Goal: Transaction & Acquisition: Purchase product/service

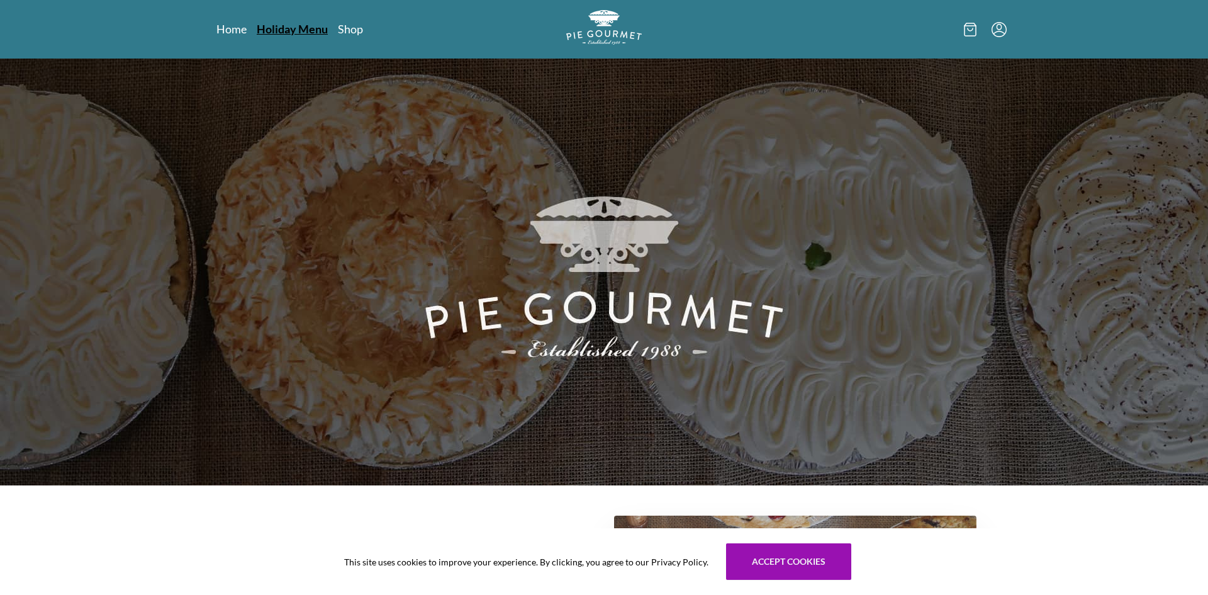
click at [280, 28] on link "Holiday Menu" at bounding box center [292, 28] width 71 height 15
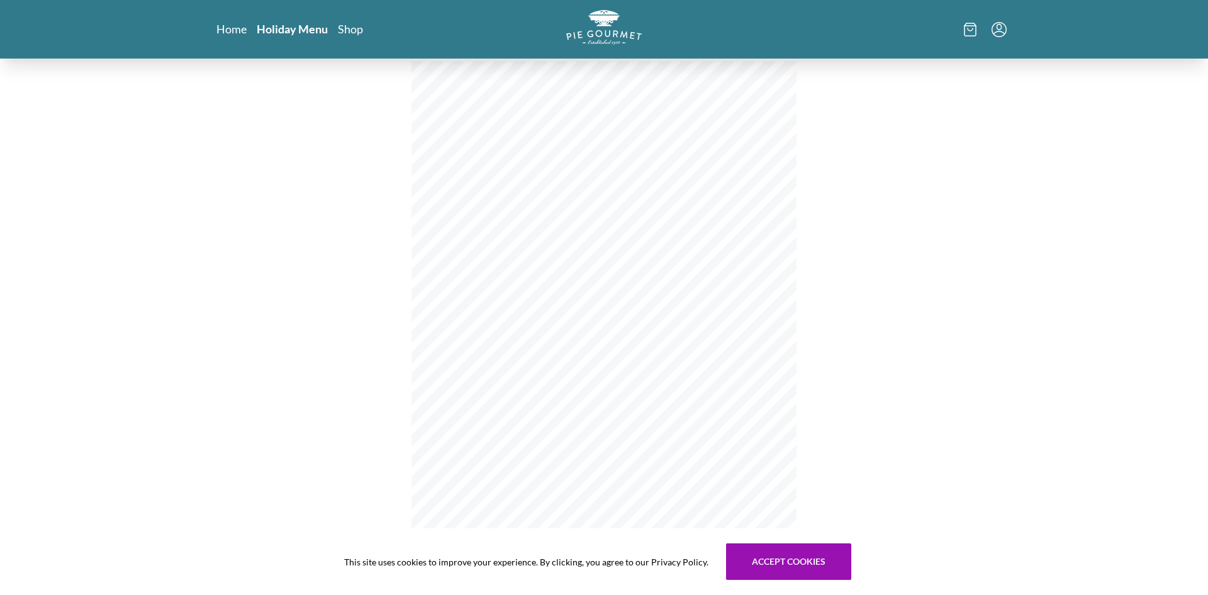
scroll to position [29, 0]
click at [815, 562] on button "Accept cookies" at bounding box center [788, 561] width 125 height 37
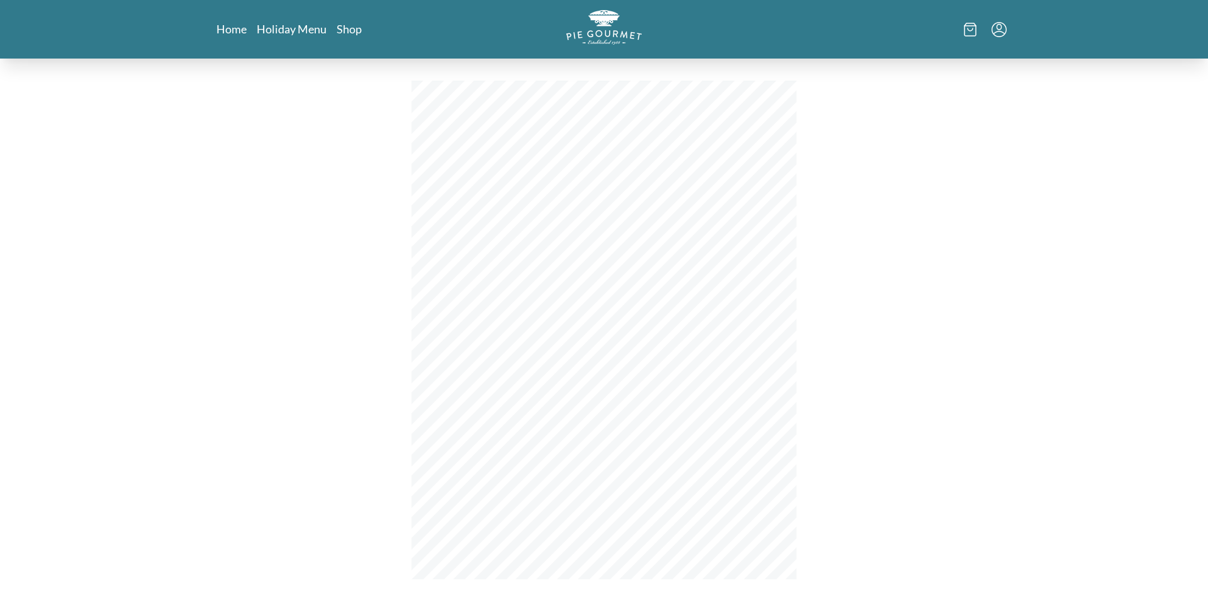
scroll to position [0, 0]
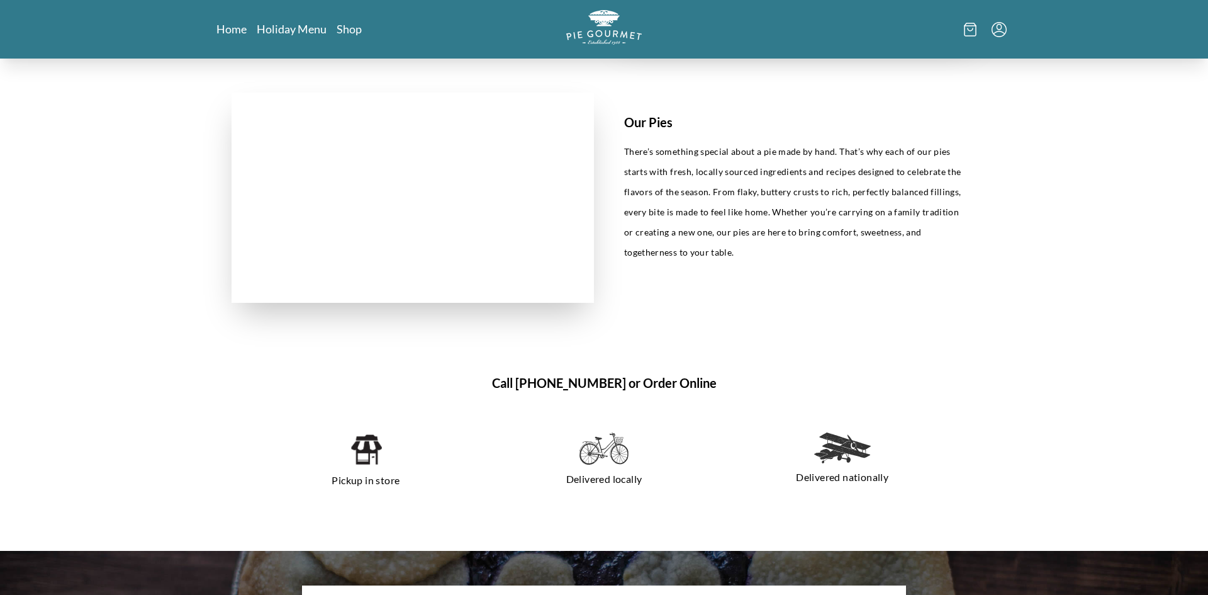
scroll to position [729, 0]
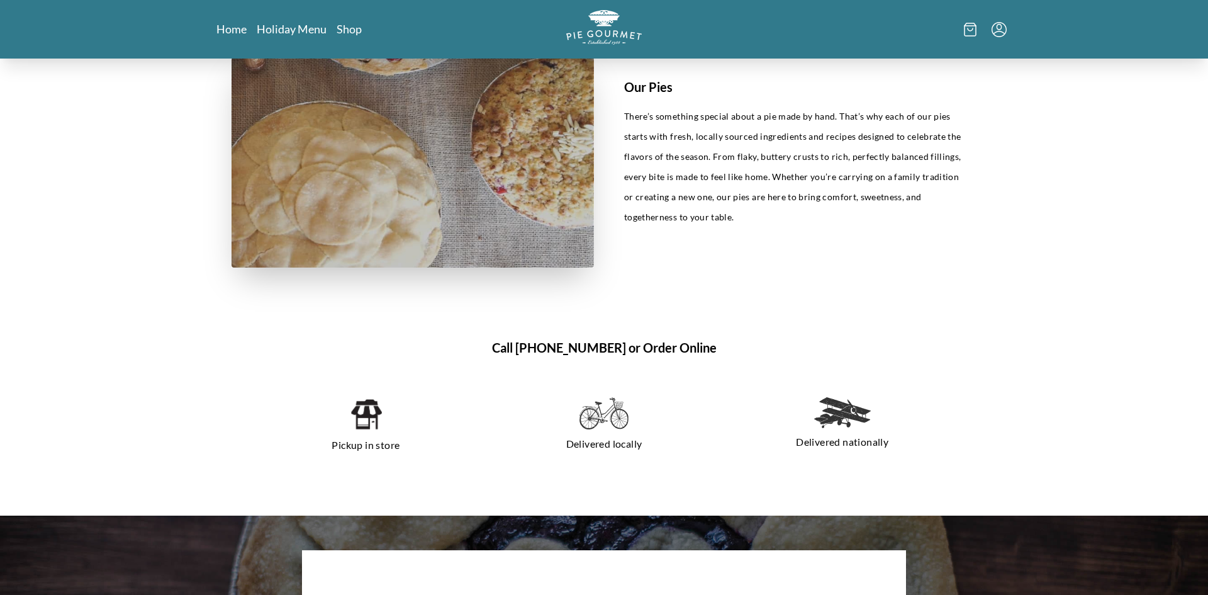
click at [664, 346] on h1 "Call [PHONE_NUMBER] or Order Online" at bounding box center [604, 347] width 745 height 19
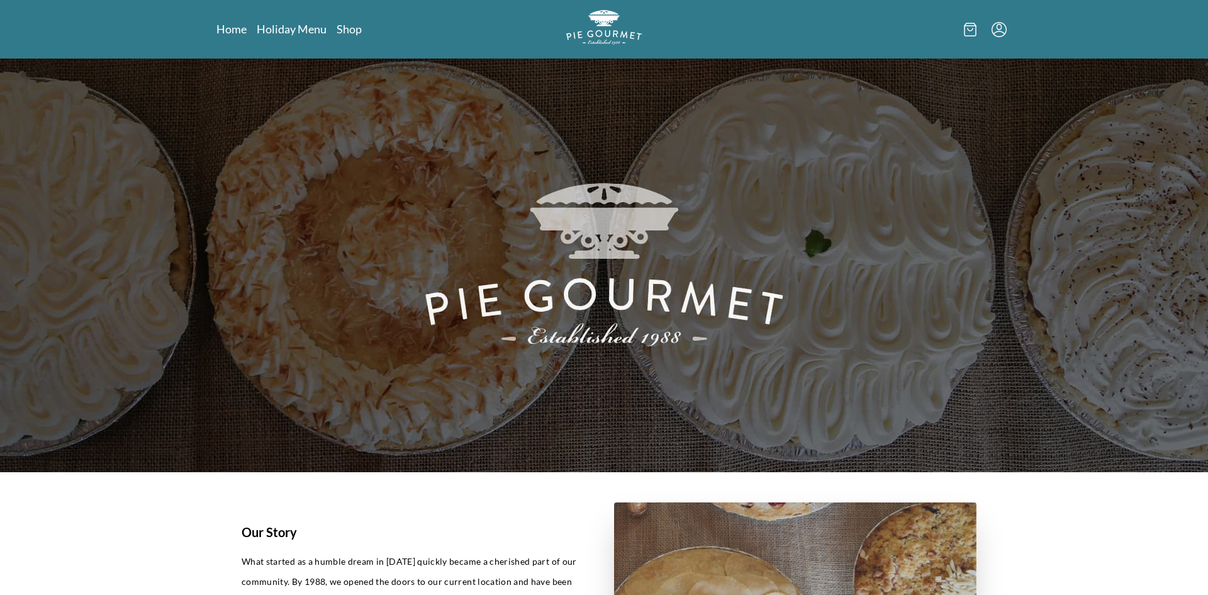
scroll to position [0, 0]
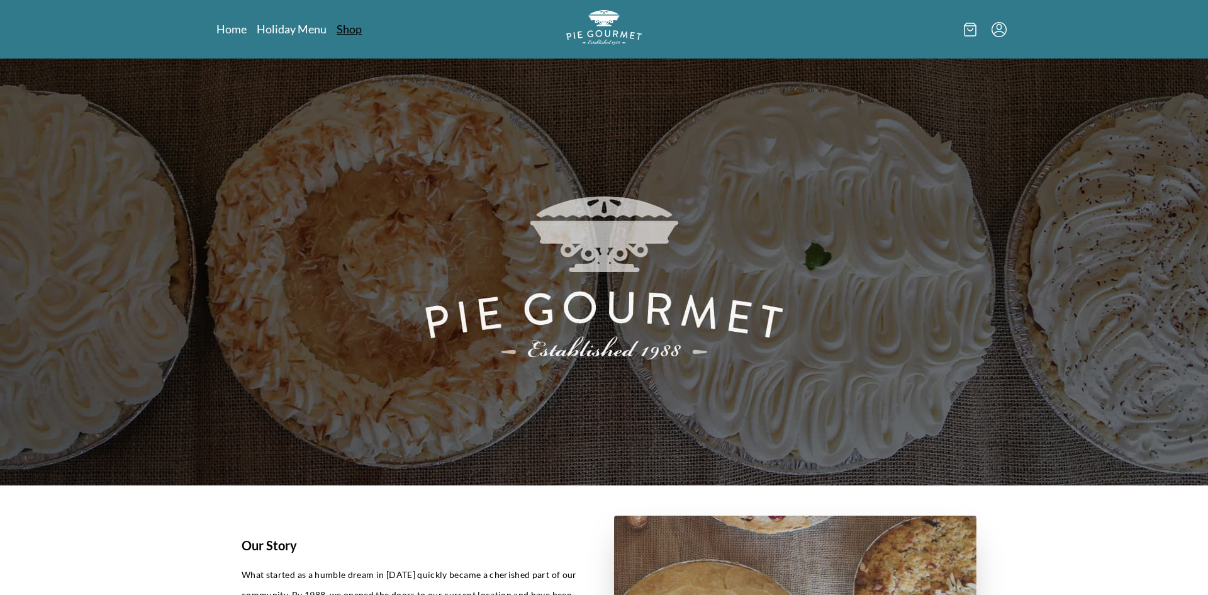
click at [356, 29] on link "Shop" at bounding box center [349, 28] width 25 height 15
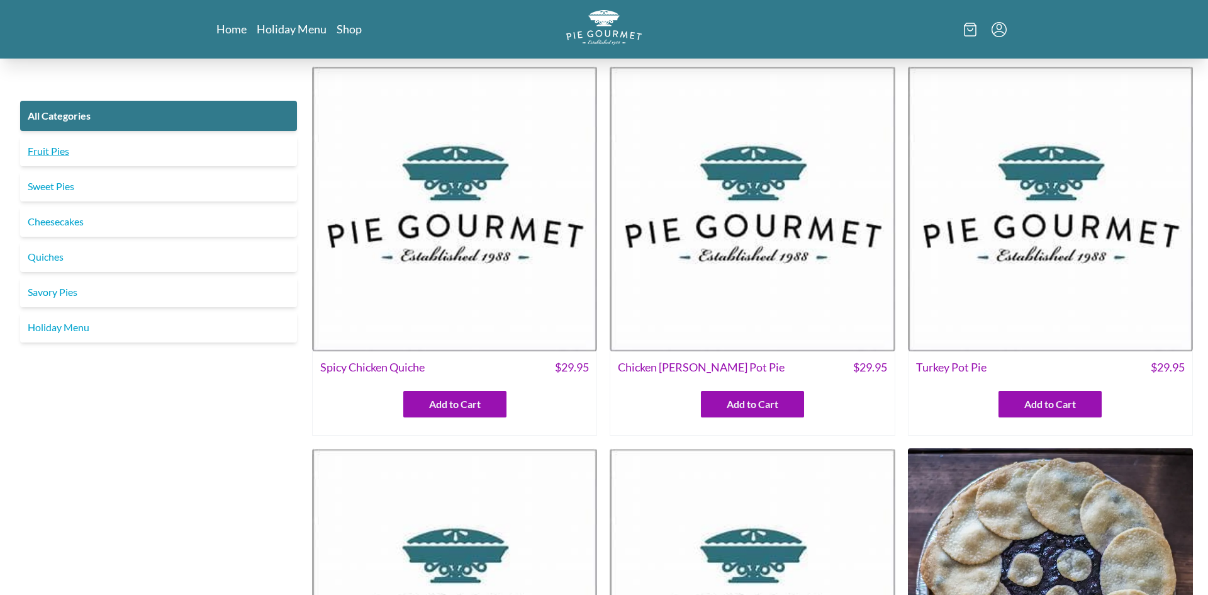
click at [87, 150] on link "Fruit Pies" at bounding box center [158, 151] width 277 height 30
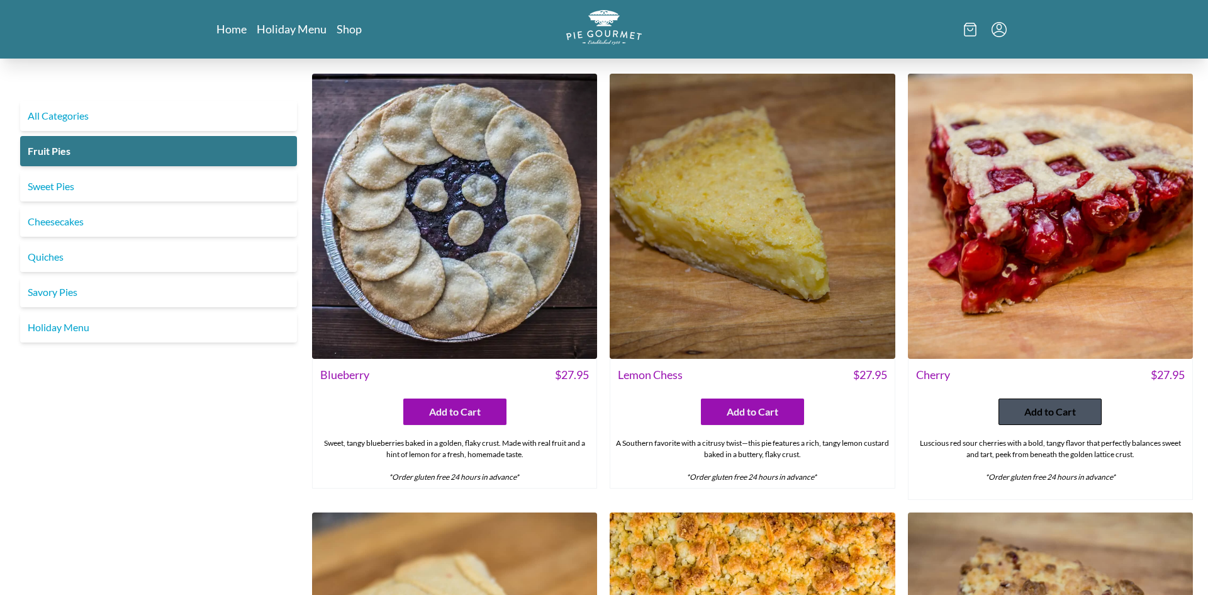
click at [1040, 405] on span "Add to Cart" at bounding box center [1051, 411] width 52 height 15
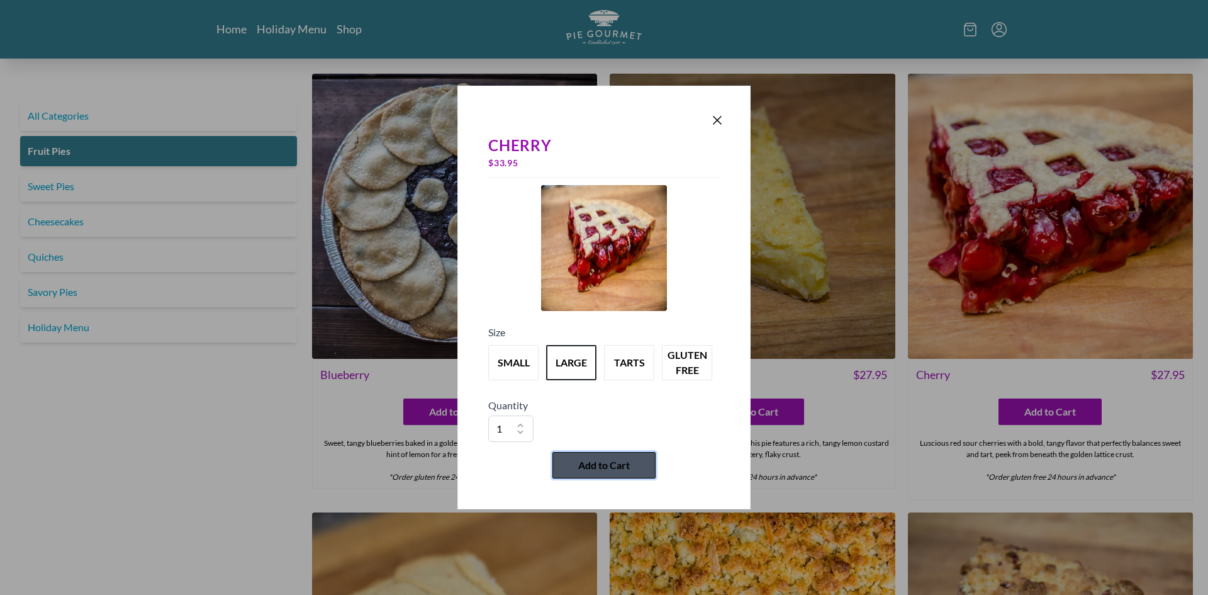
click at [605, 464] on span "Add to Cart" at bounding box center [604, 465] width 52 height 15
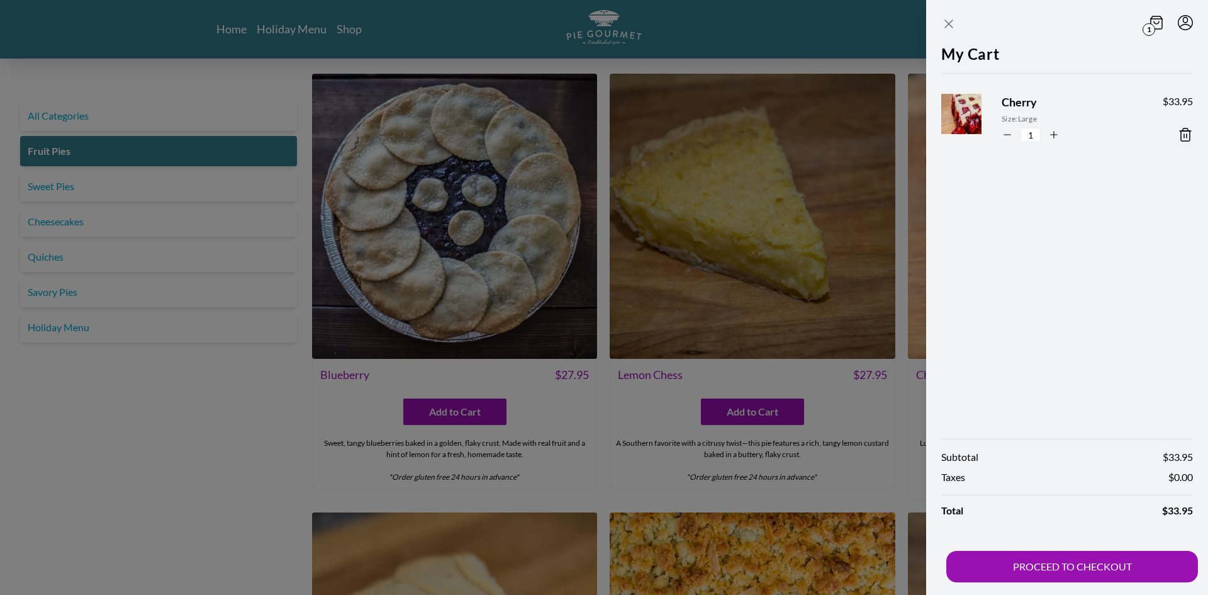
click at [948, 28] on icon "Close panel" at bounding box center [948, 23] width 15 height 15
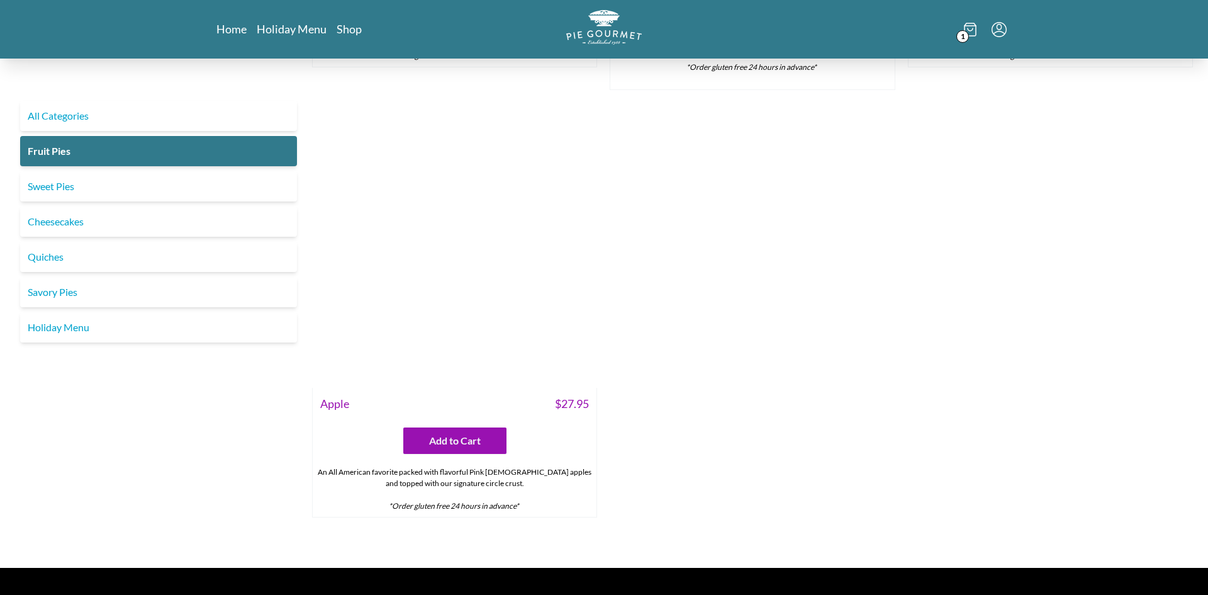
scroll to position [1305, 0]
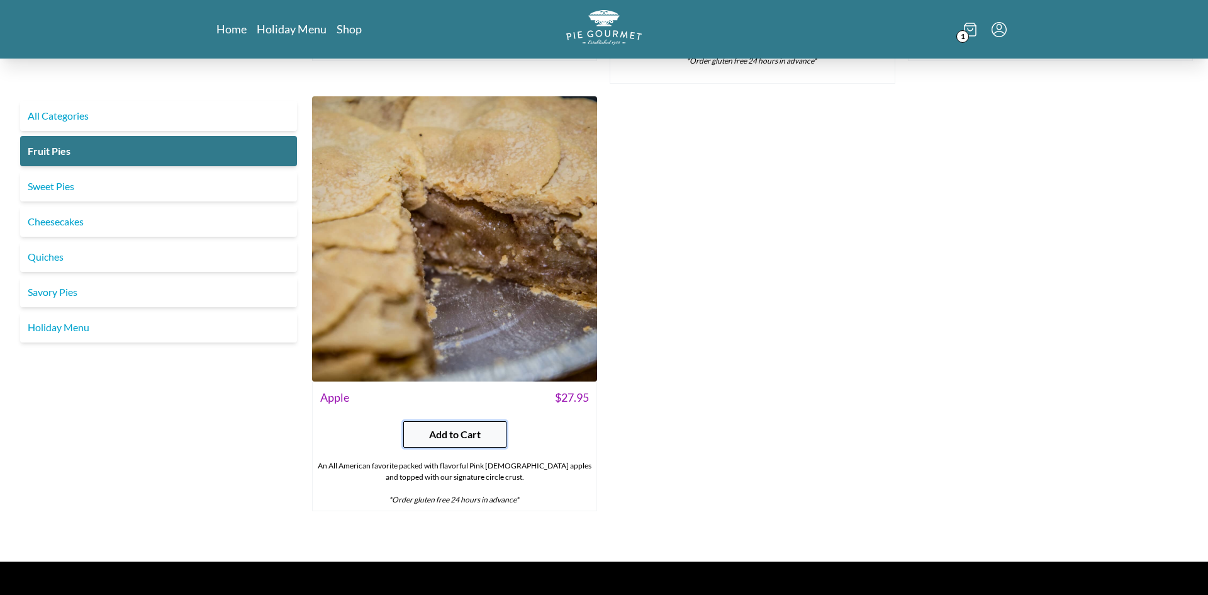
click at [469, 438] on span "Add to Cart" at bounding box center [455, 434] width 52 height 15
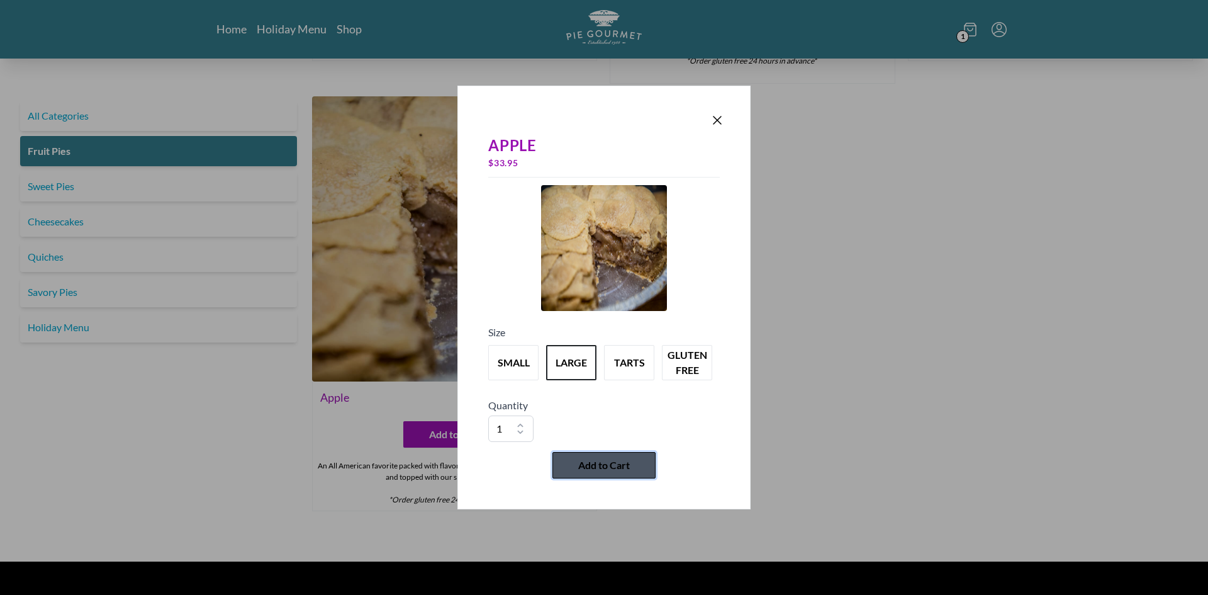
click at [604, 461] on span "Add to Cart" at bounding box center [604, 465] width 52 height 15
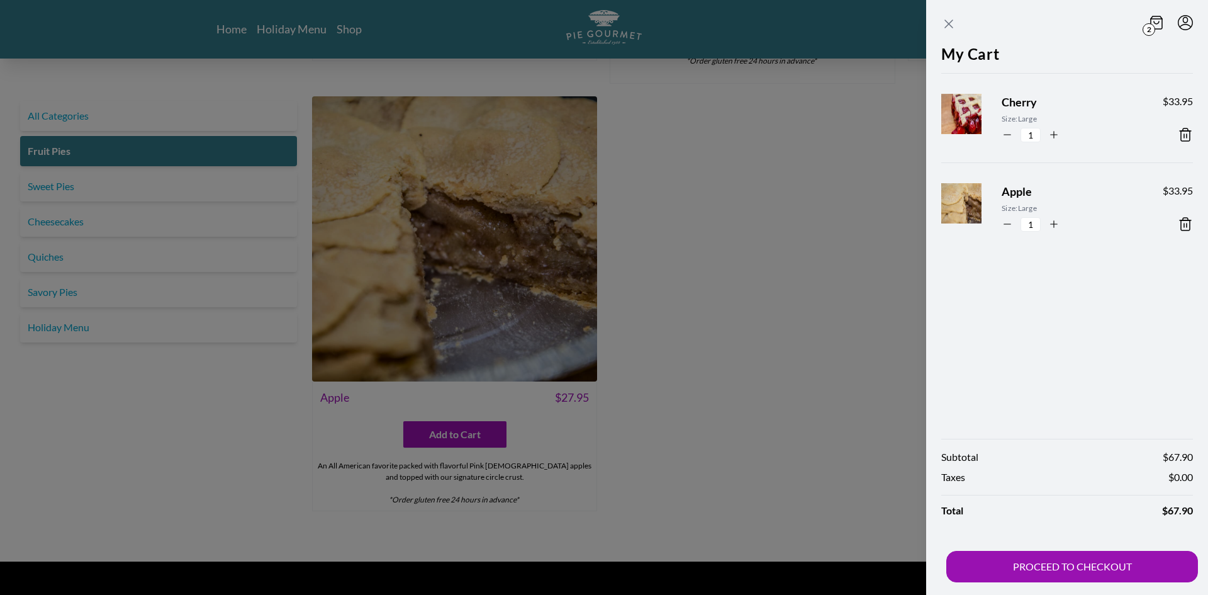
click at [946, 19] on icon "Close panel" at bounding box center [948, 23] width 15 height 15
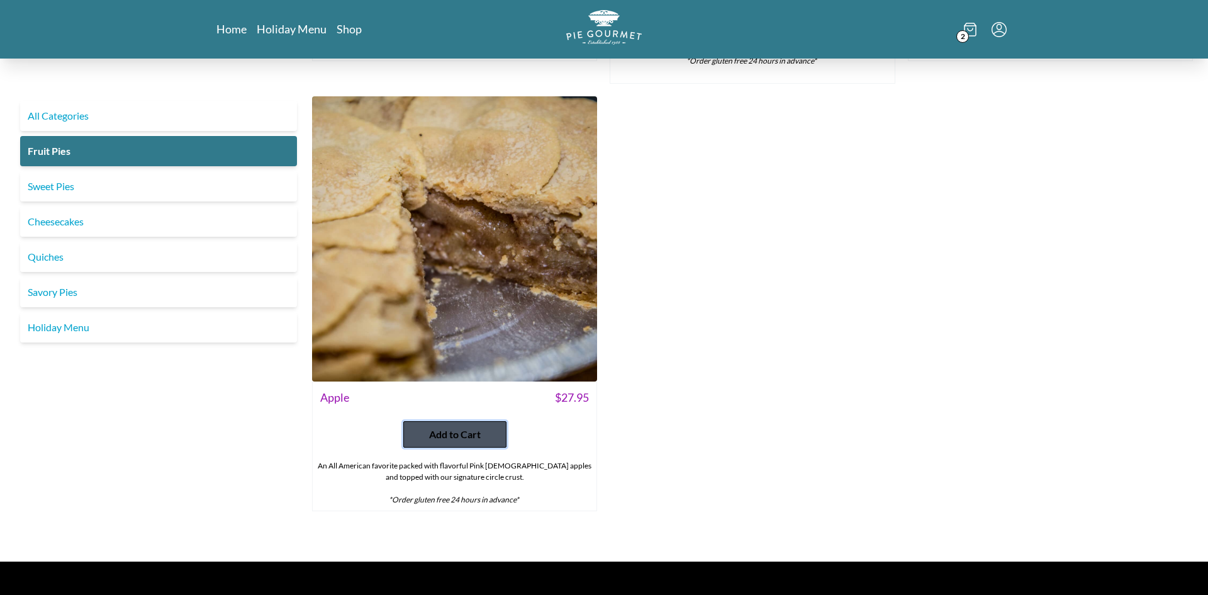
click at [451, 432] on span "Add to Cart" at bounding box center [455, 434] width 52 height 15
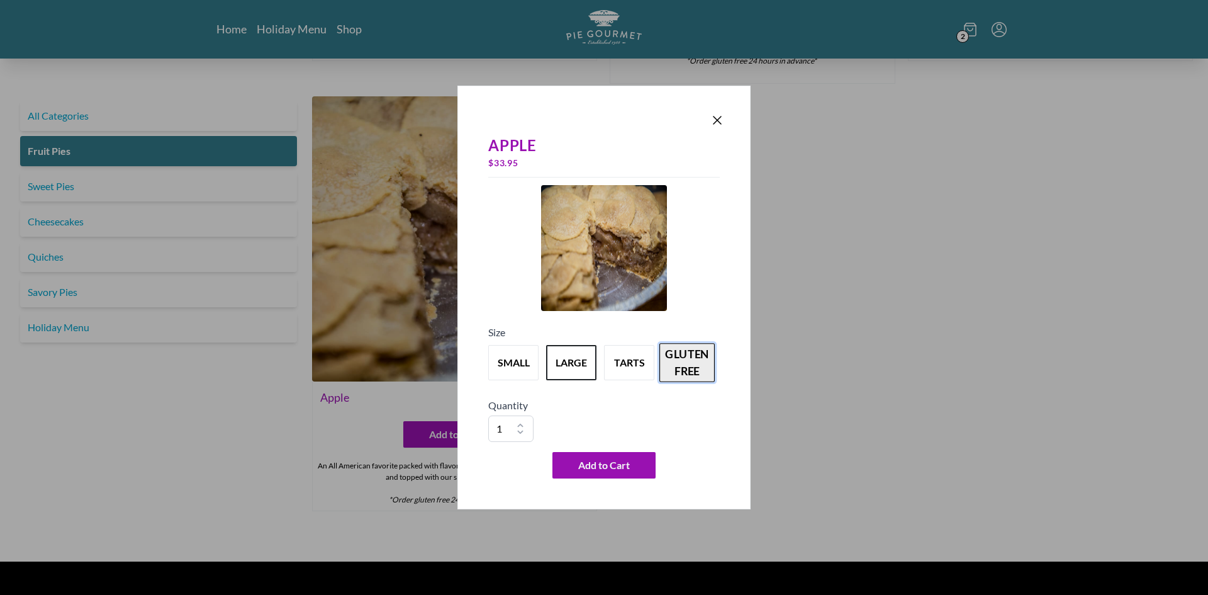
click at [694, 362] on button "gluten free" at bounding box center [687, 362] width 55 height 39
click at [612, 464] on span "Add to Cart" at bounding box center [604, 465] width 52 height 15
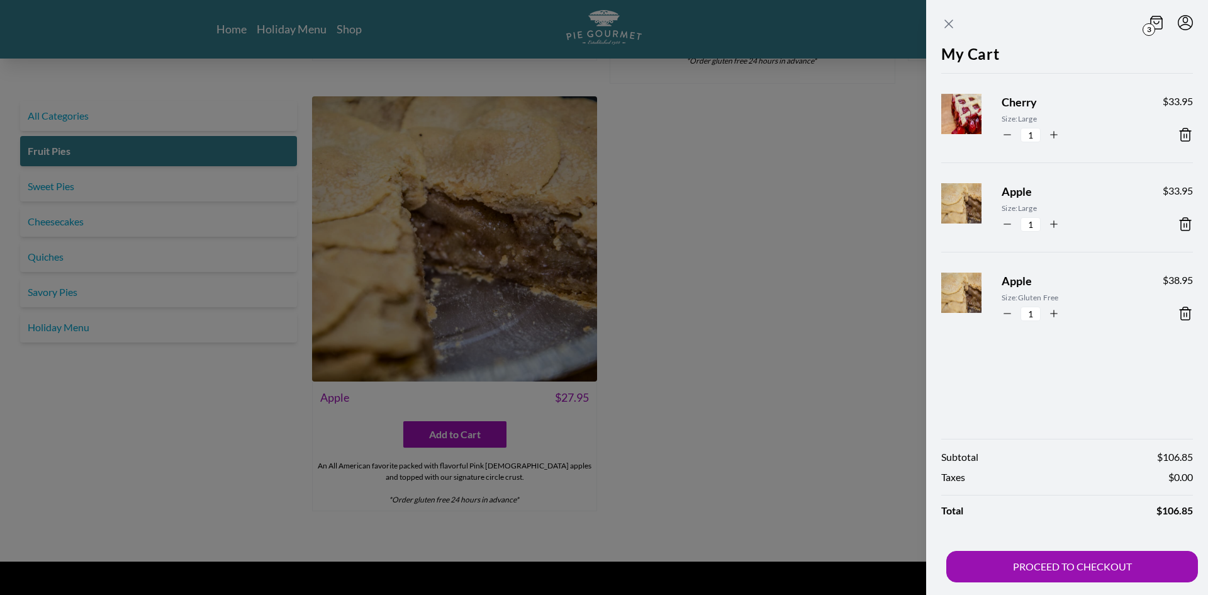
click at [942, 23] on icon "Close panel" at bounding box center [948, 23] width 15 height 15
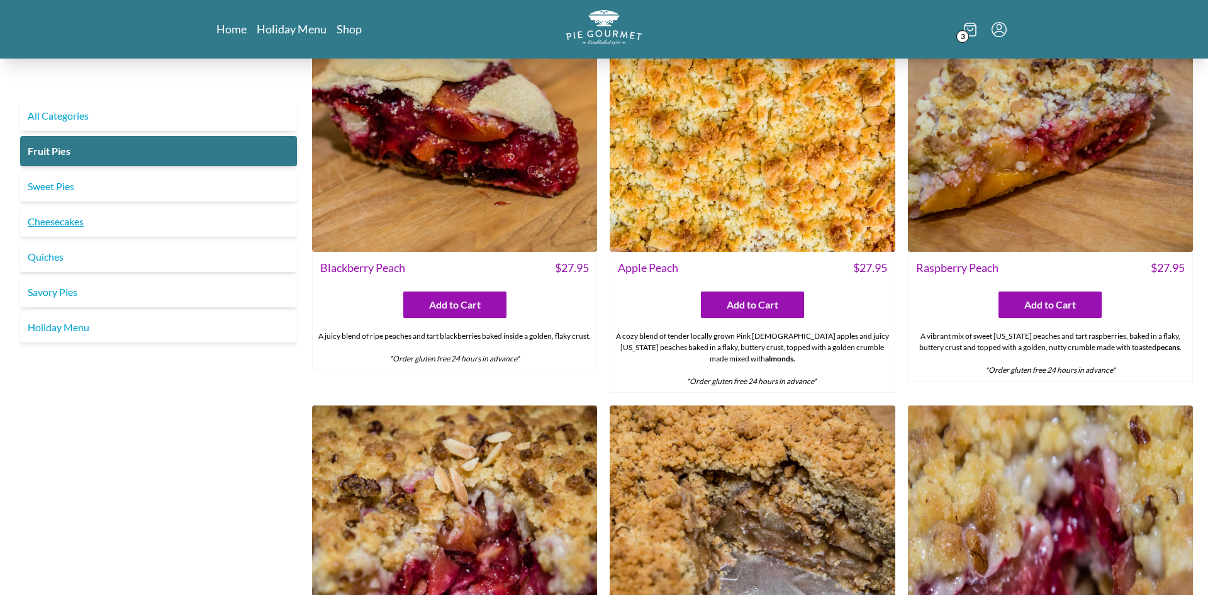
scroll to position [553, 0]
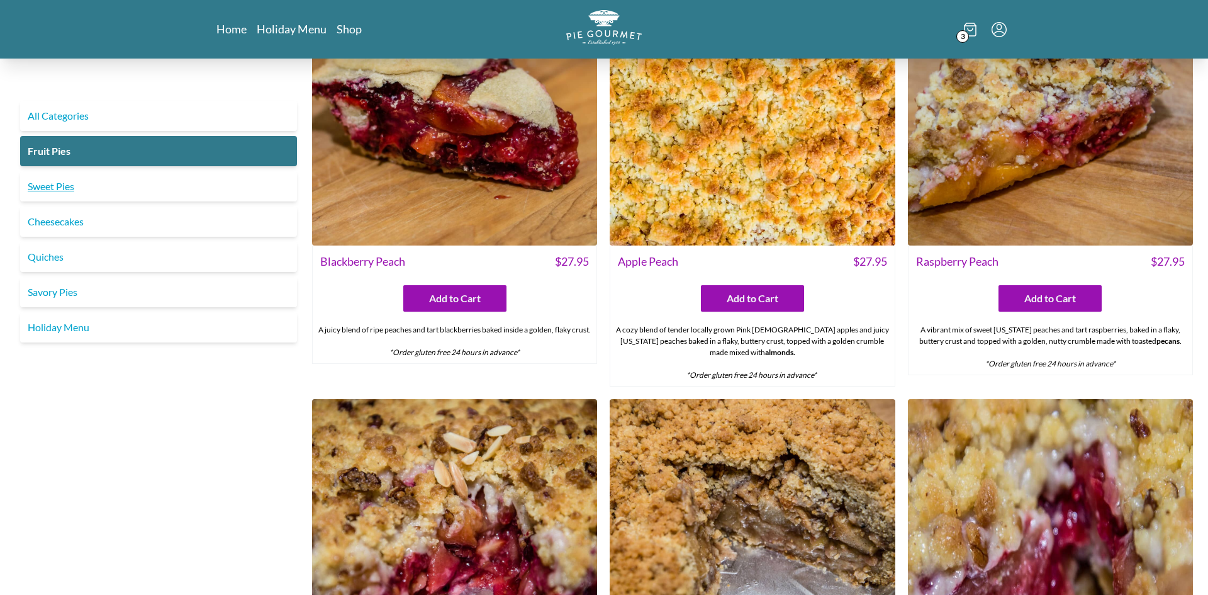
click at [138, 176] on link "Sweet Pies" at bounding box center [158, 186] width 277 height 30
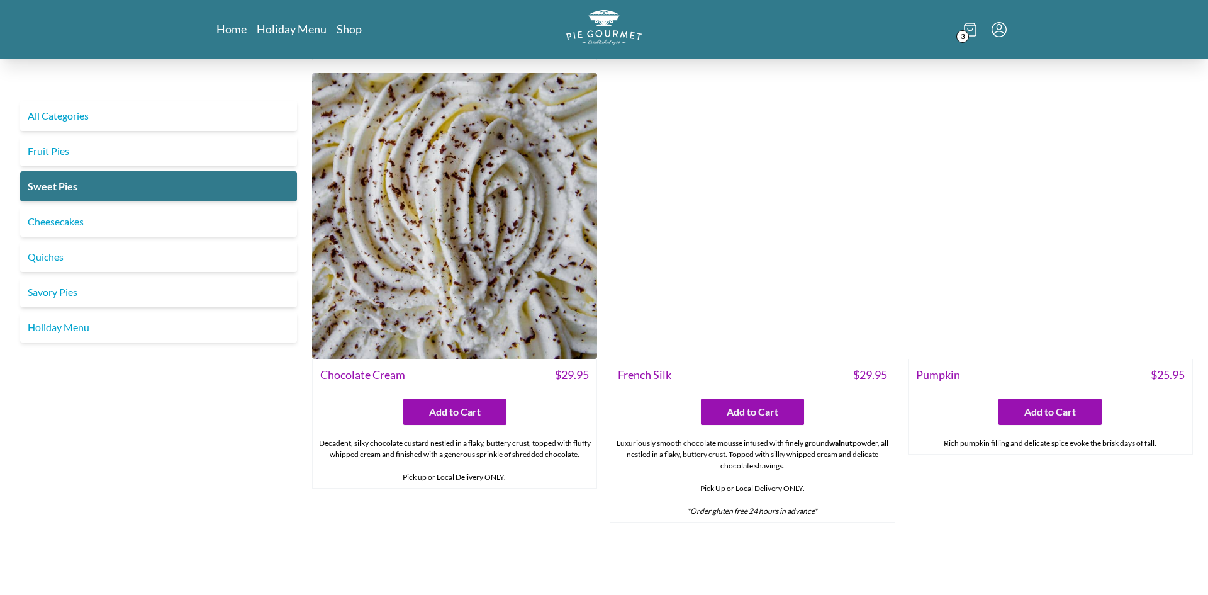
scroll to position [455, 0]
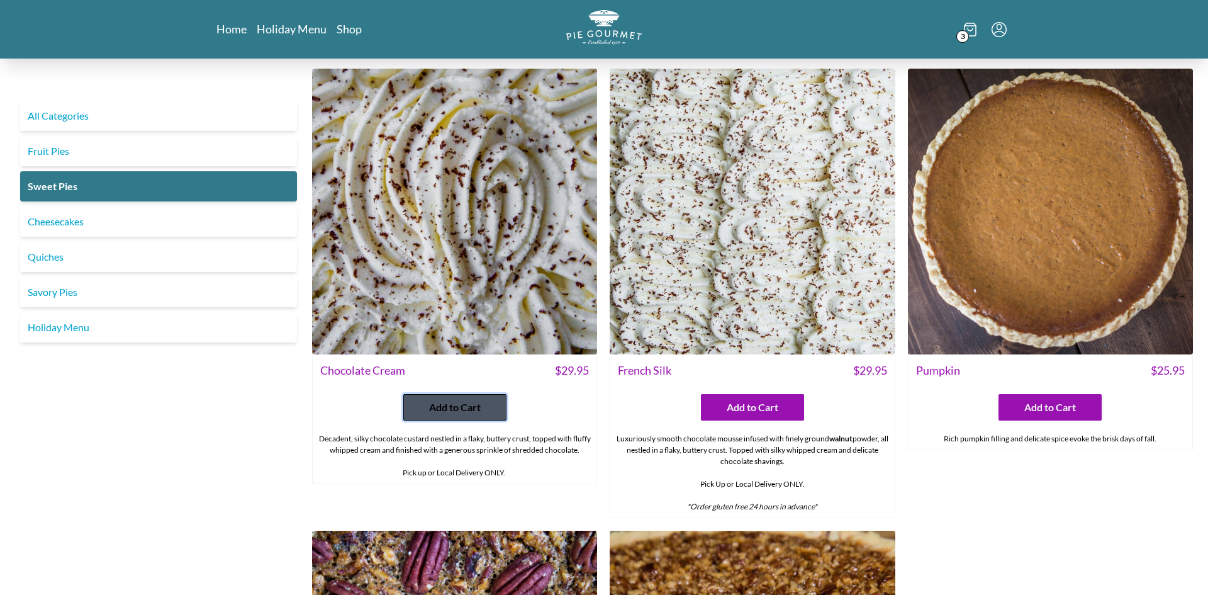
click at [456, 405] on span "Add to Cart" at bounding box center [455, 407] width 52 height 15
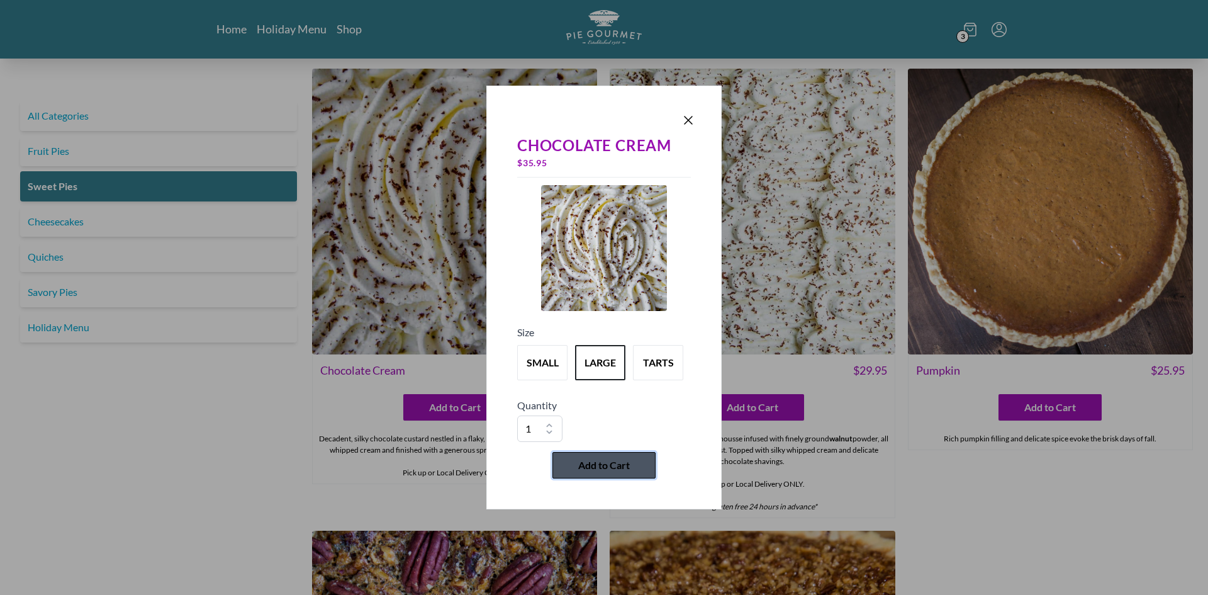
click at [598, 464] on span "Add to Cart" at bounding box center [604, 465] width 52 height 15
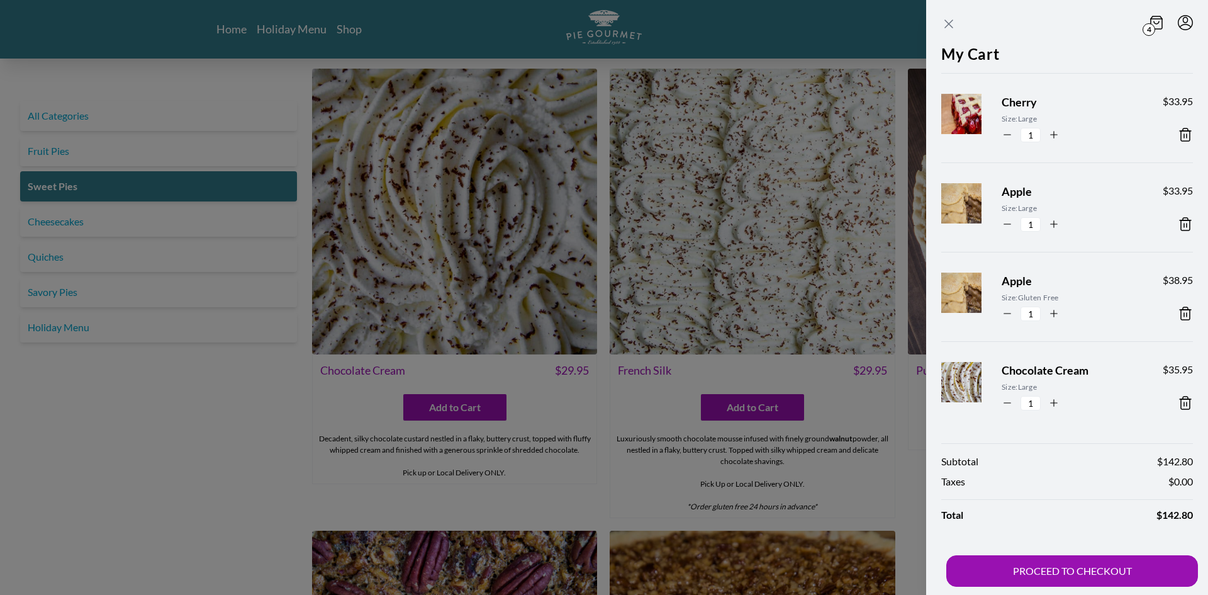
click at [951, 25] on icon "Close panel" at bounding box center [948, 23] width 15 height 15
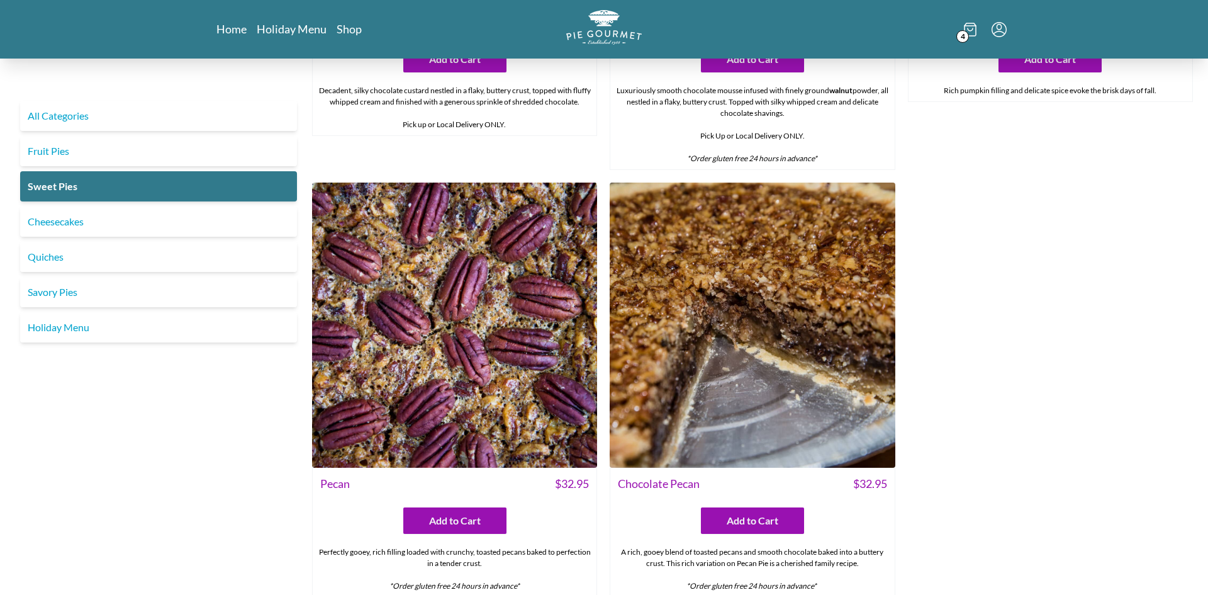
scroll to position [812, 0]
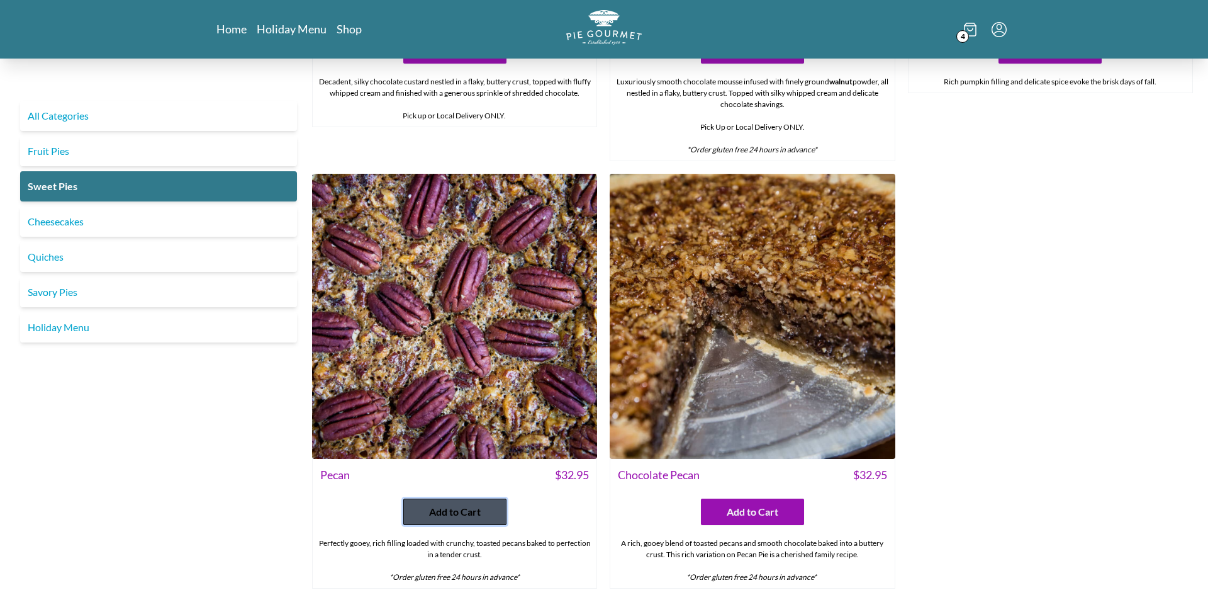
click at [451, 504] on span "Add to Cart" at bounding box center [455, 511] width 52 height 15
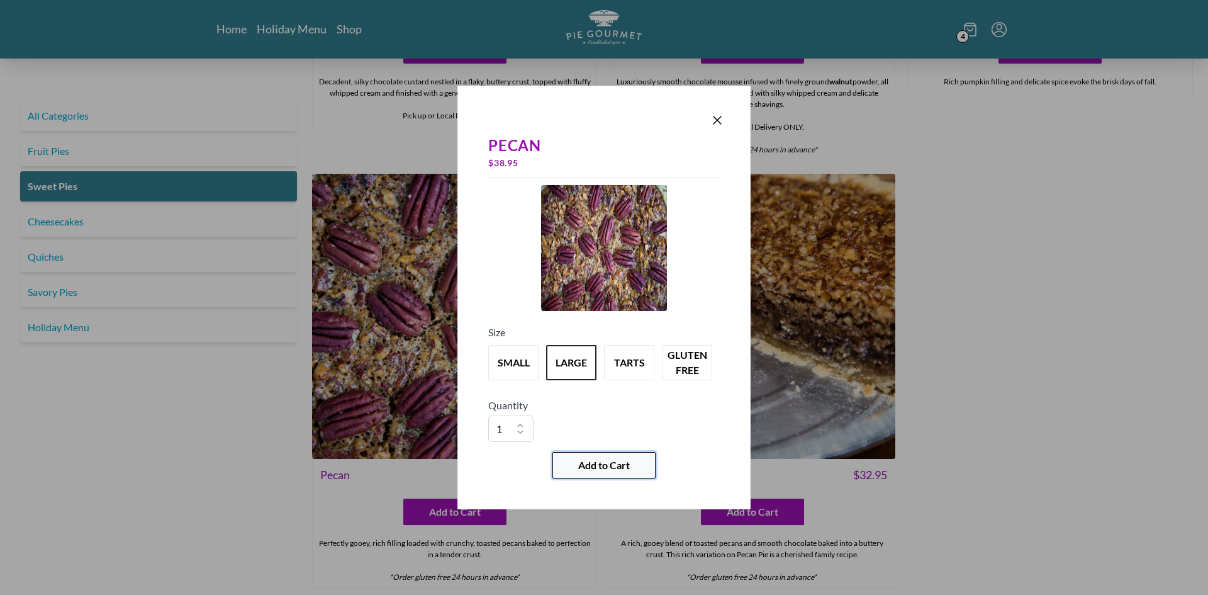
click at [629, 464] on span "Add to Cart" at bounding box center [604, 465] width 52 height 15
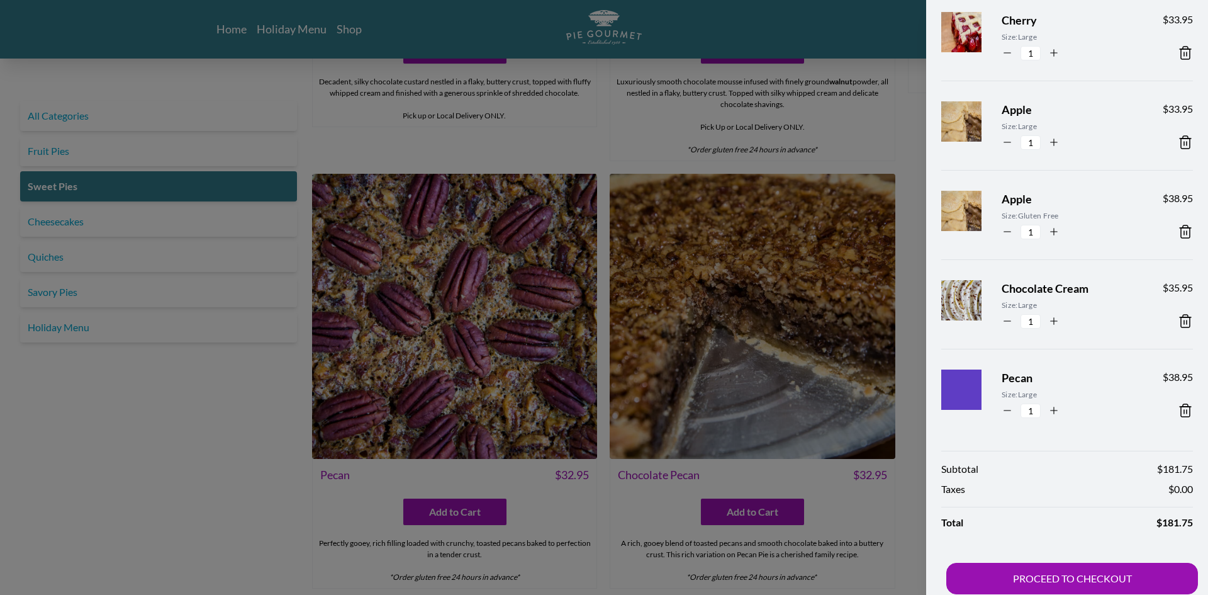
scroll to position [94, 0]
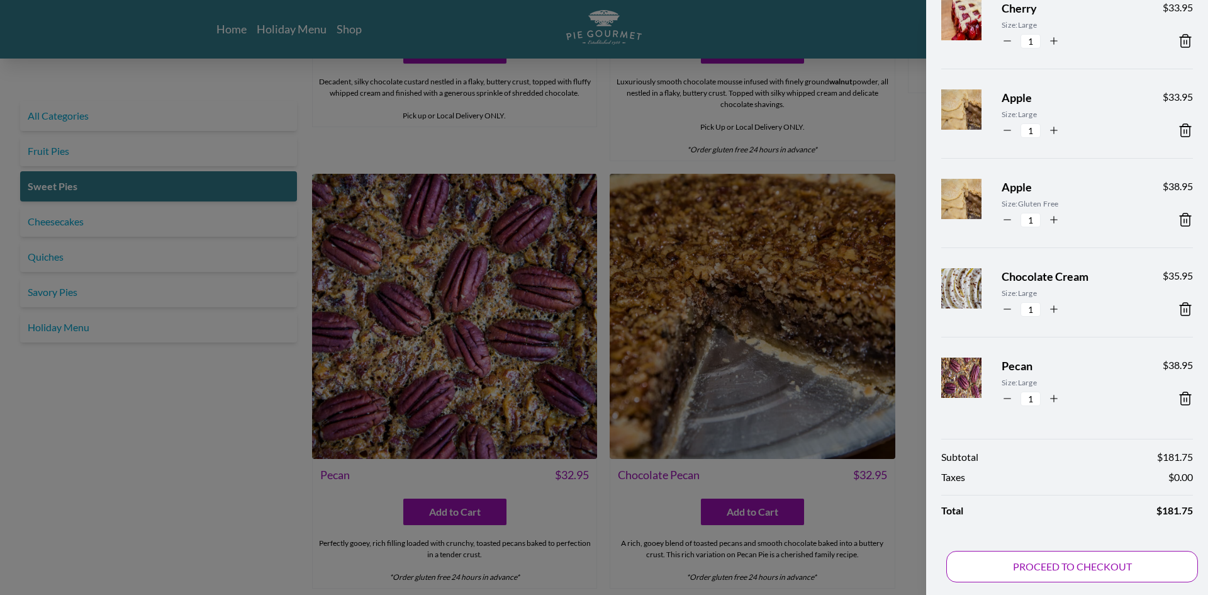
click at [1087, 564] on button "PROCEED TO CHECKOUT" at bounding box center [1072, 566] width 252 height 31
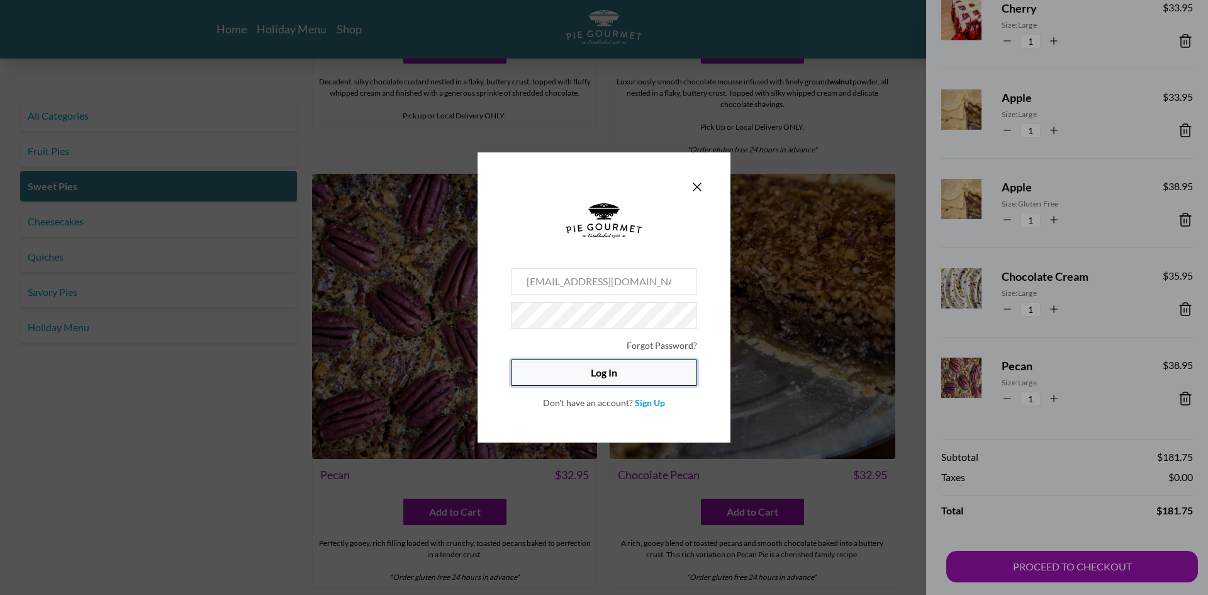
click at [615, 375] on button "Log In" at bounding box center [604, 372] width 186 height 26
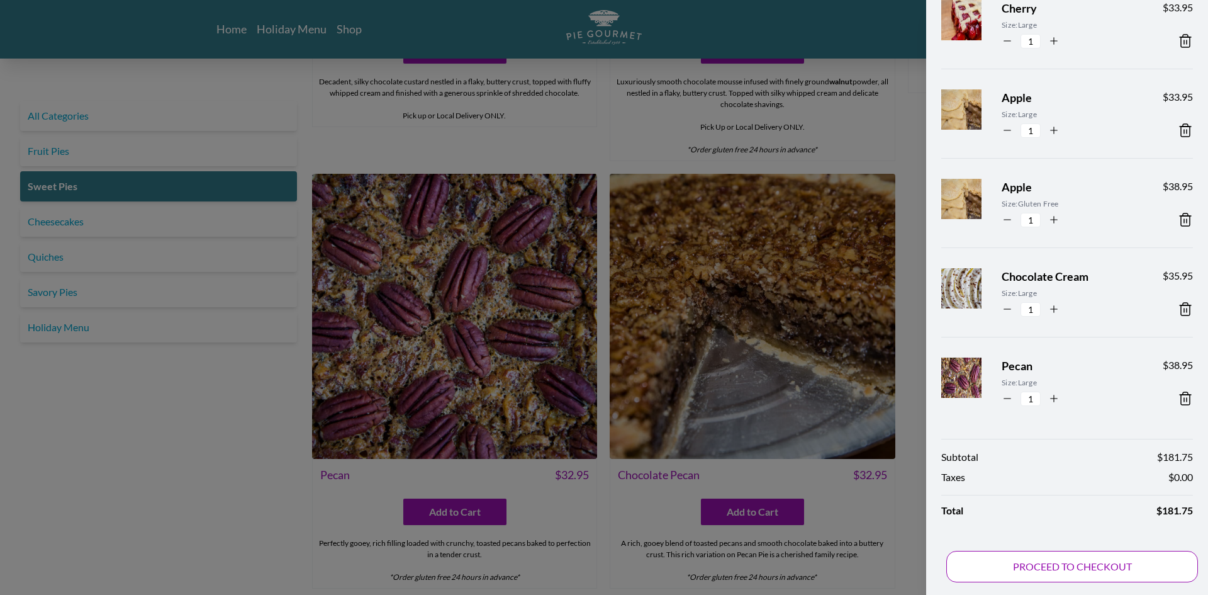
click at [1072, 567] on button "PROCEED TO CHECKOUT" at bounding box center [1072, 566] width 252 height 31
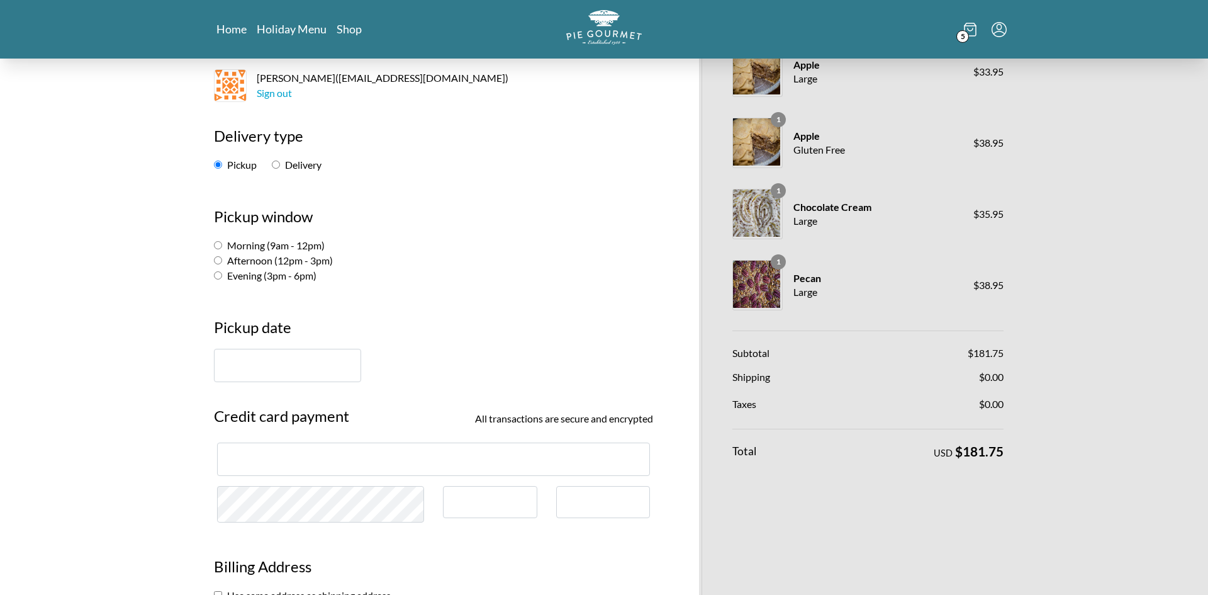
scroll to position [118, 0]
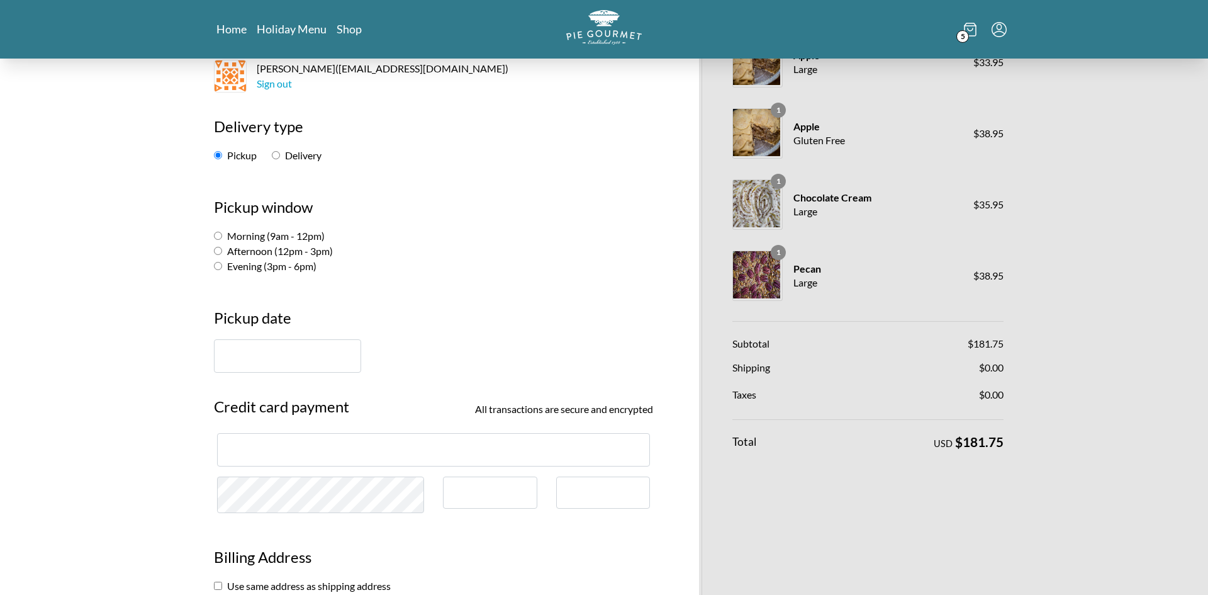
click at [219, 236] on input "Morning (9am - 12pm)" at bounding box center [218, 236] width 8 height 8
radio input "true"
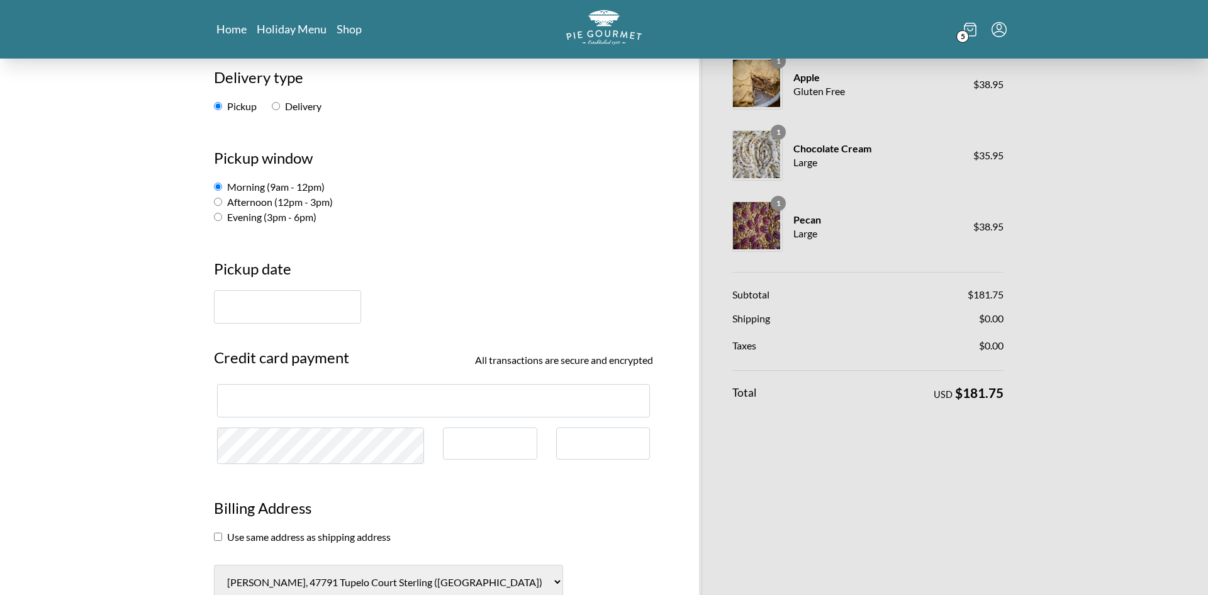
scroll to position [176, 0]
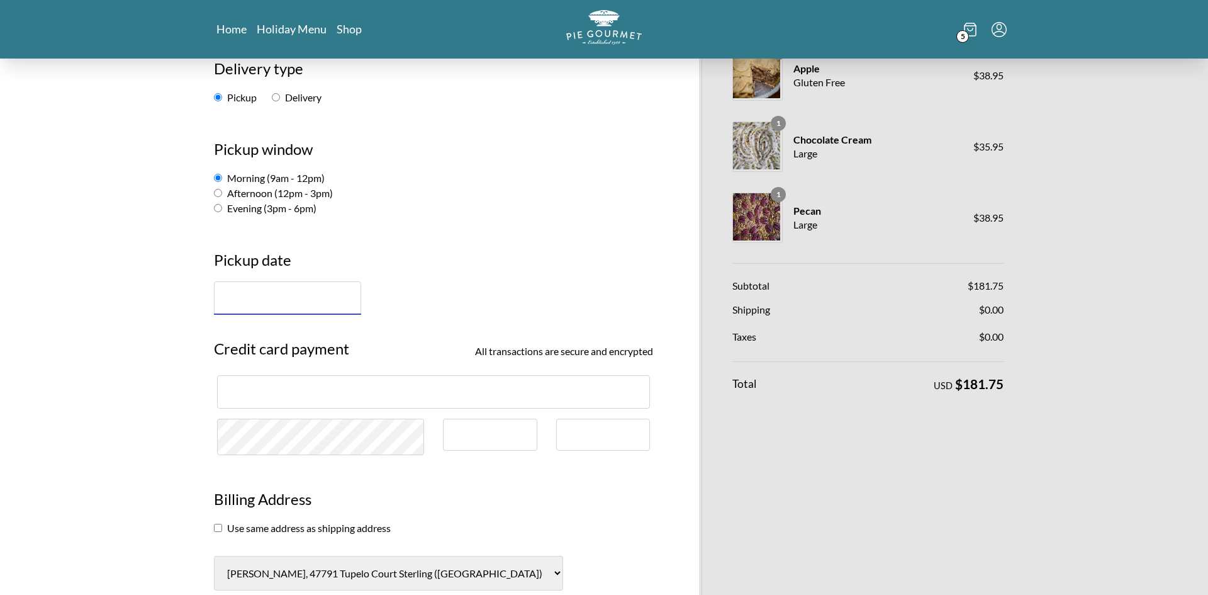
click at [297, 299] on input "text" at bounding box center [287, 297] width 147 height 33
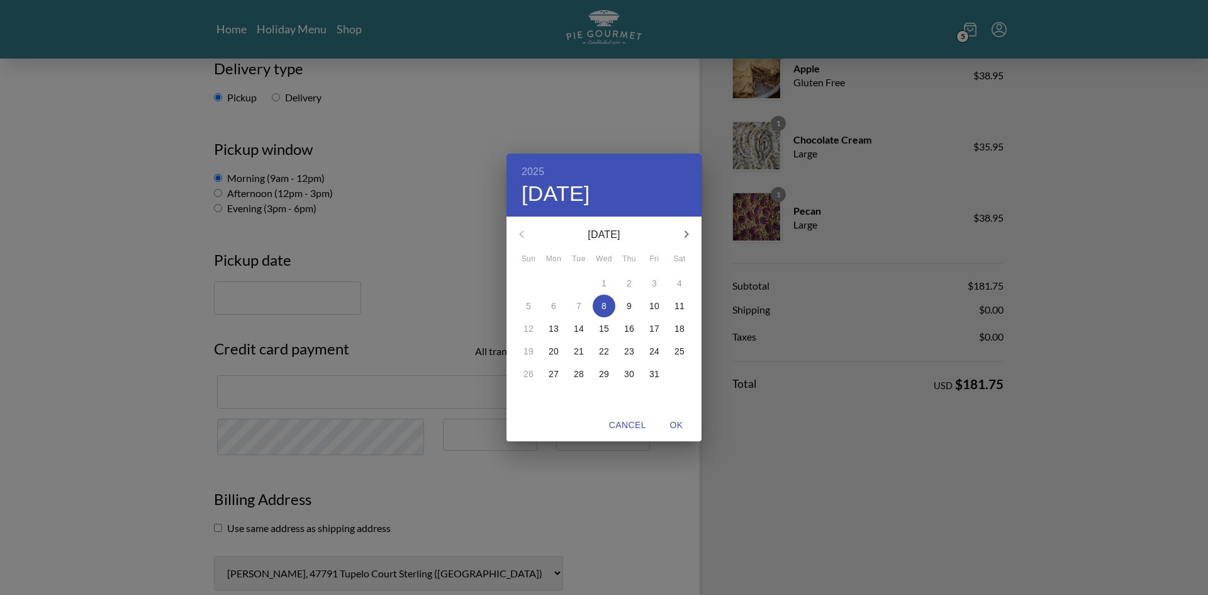
click at [689, 232] on icon "button" at bounding box center [686, 234] width 15 height 15
click at [604, 374] on p "26" at bounding box center [604, 374] width 10 height 13
click at [677, 425] on span "OK" at bounding box center [676, 425] width 30 height 16
type input "November 26th"
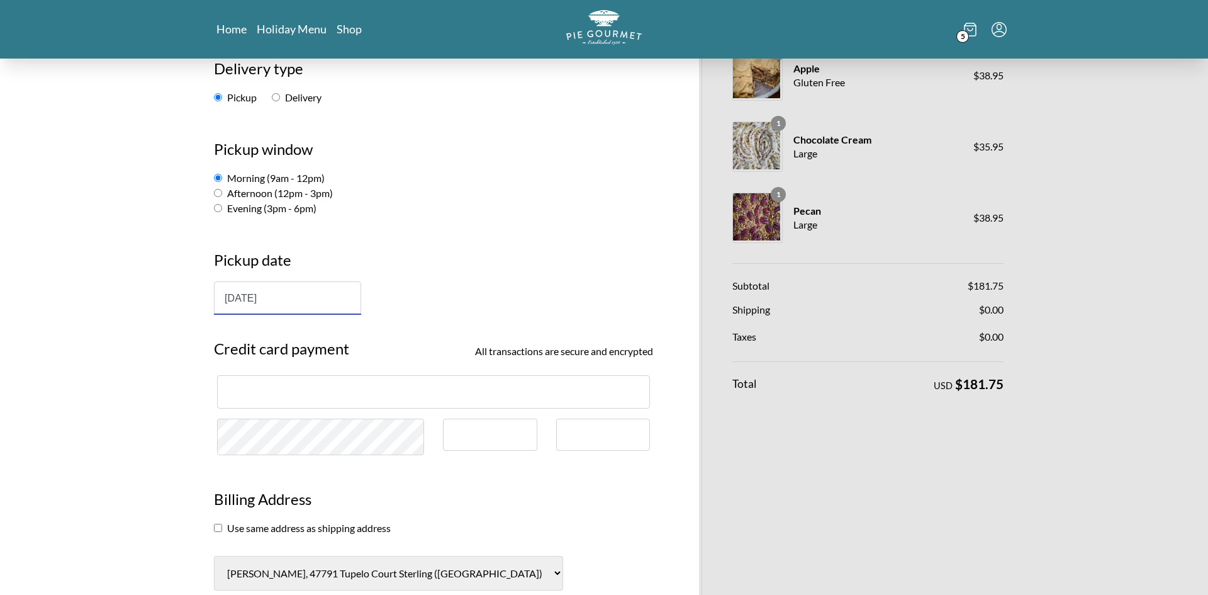
click at [371, 383] on div at bounding box center [433, 391] width 433 height 33
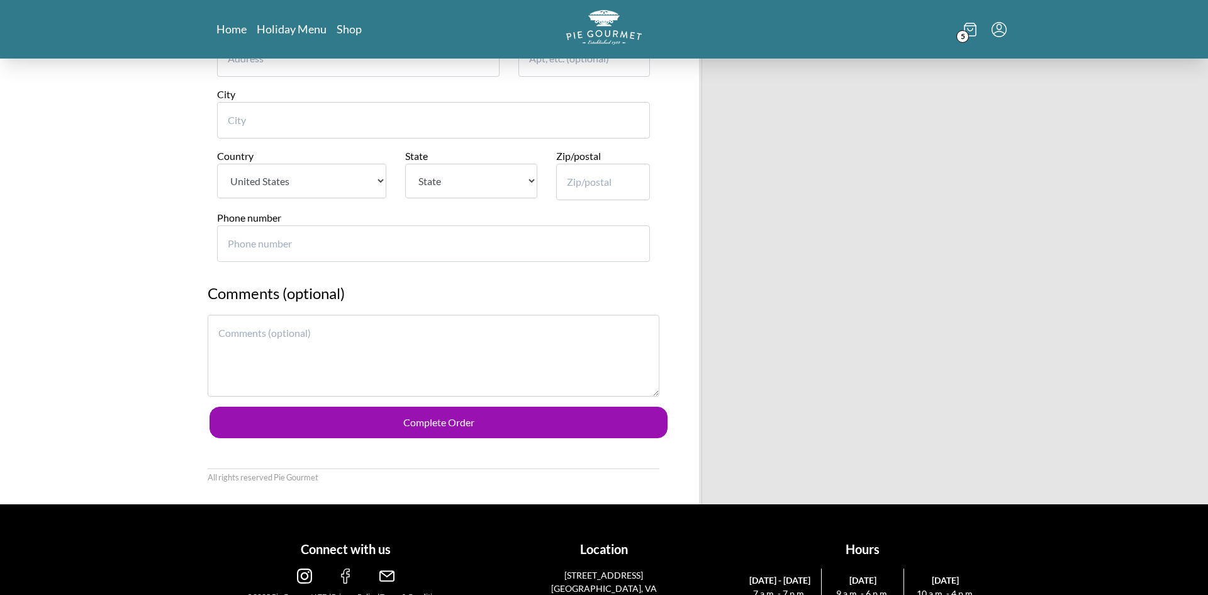
scroll to position [923, 0]
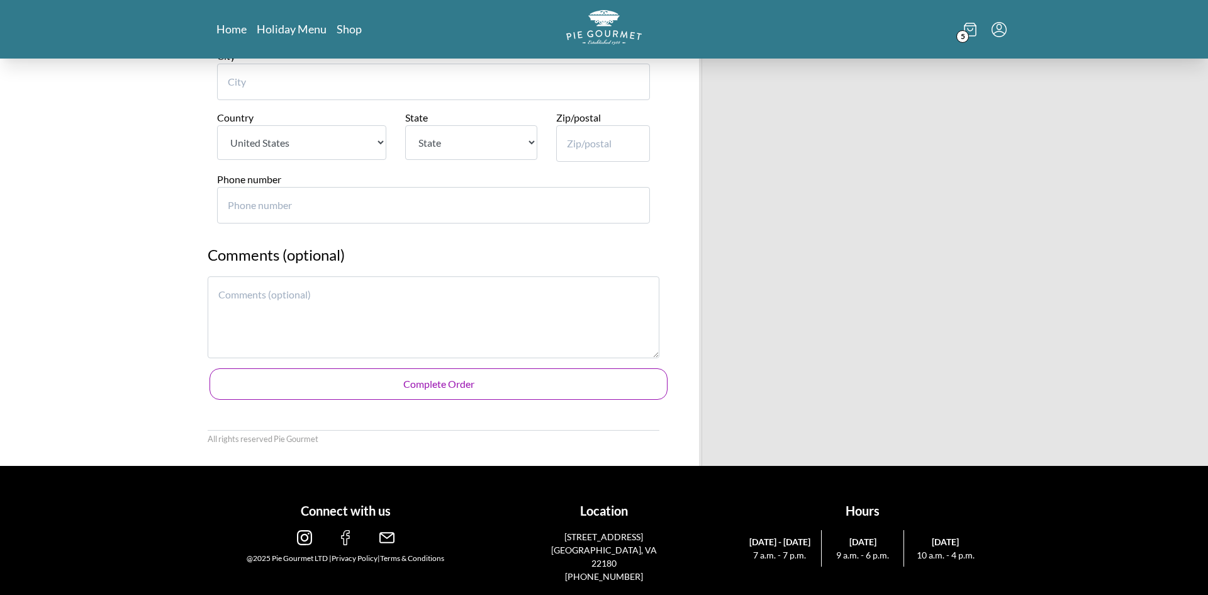
click at [464, 379] on button "Complete Order" at bounding box center [439, 383] width 458 height 31
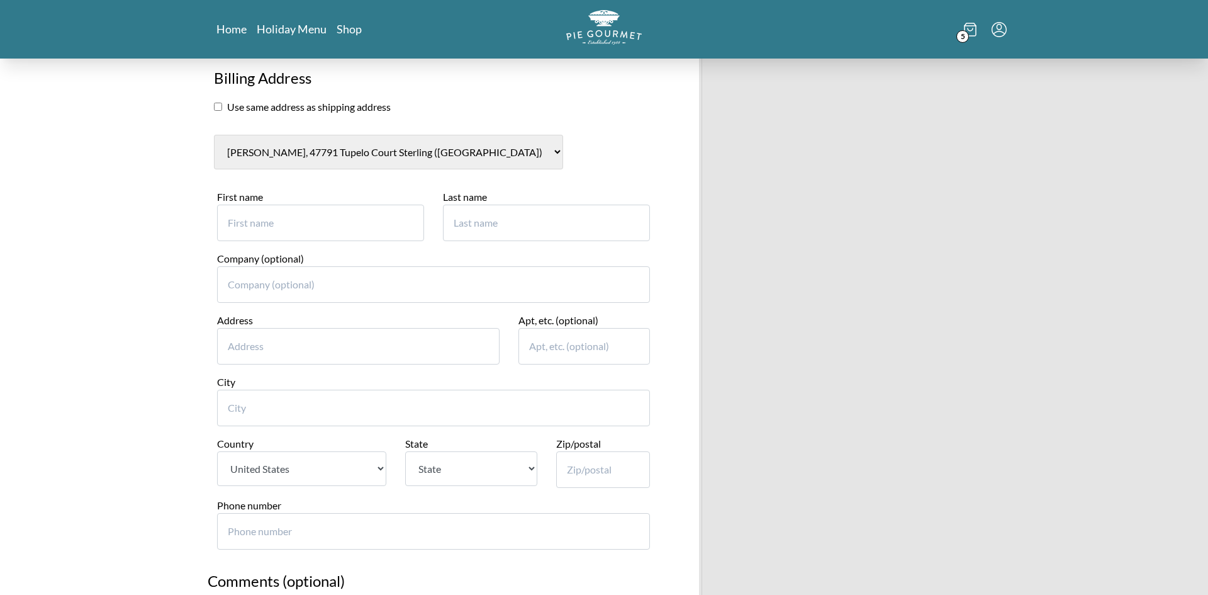
scroll to position [569, 0]
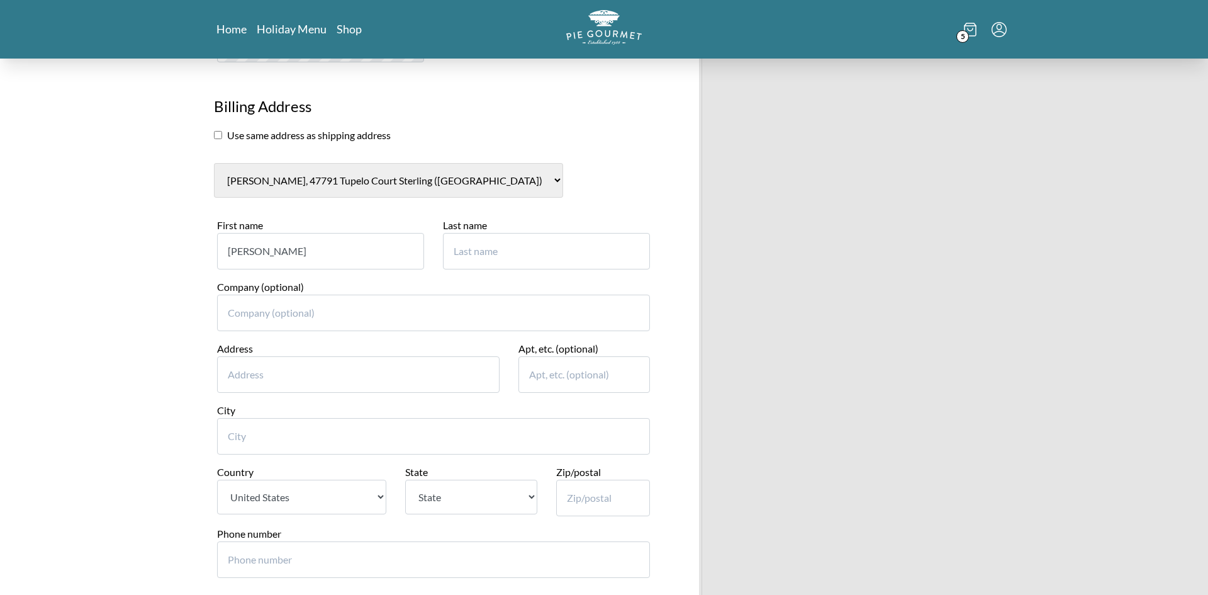
type input "Elaine"
type input "4"
type input "Brennan"
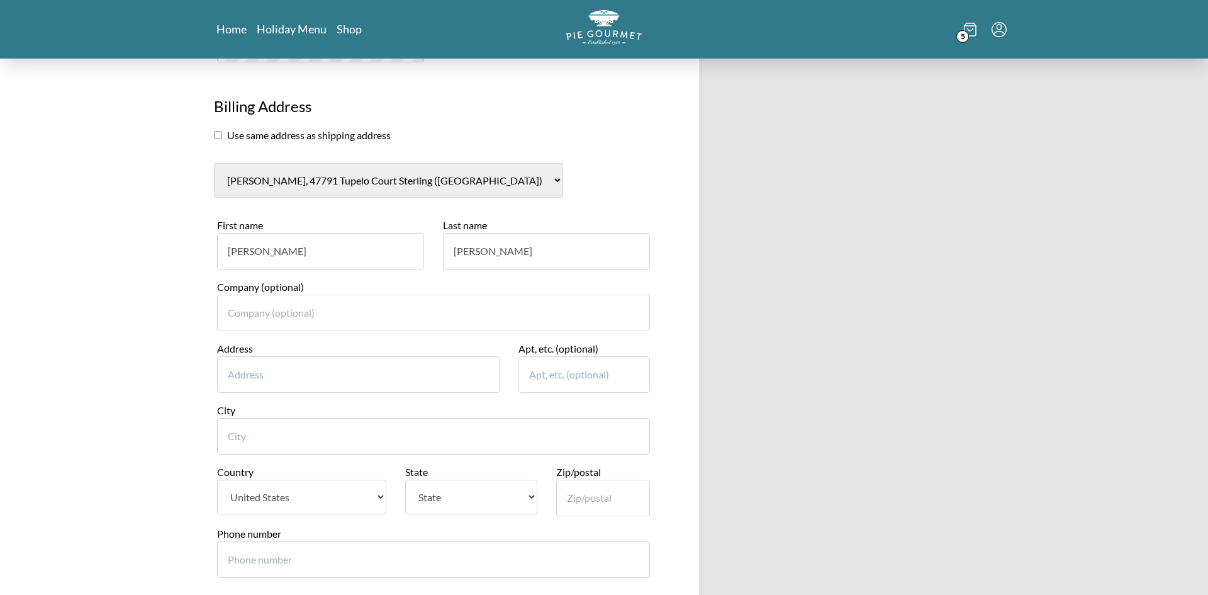
type input "Elaine"
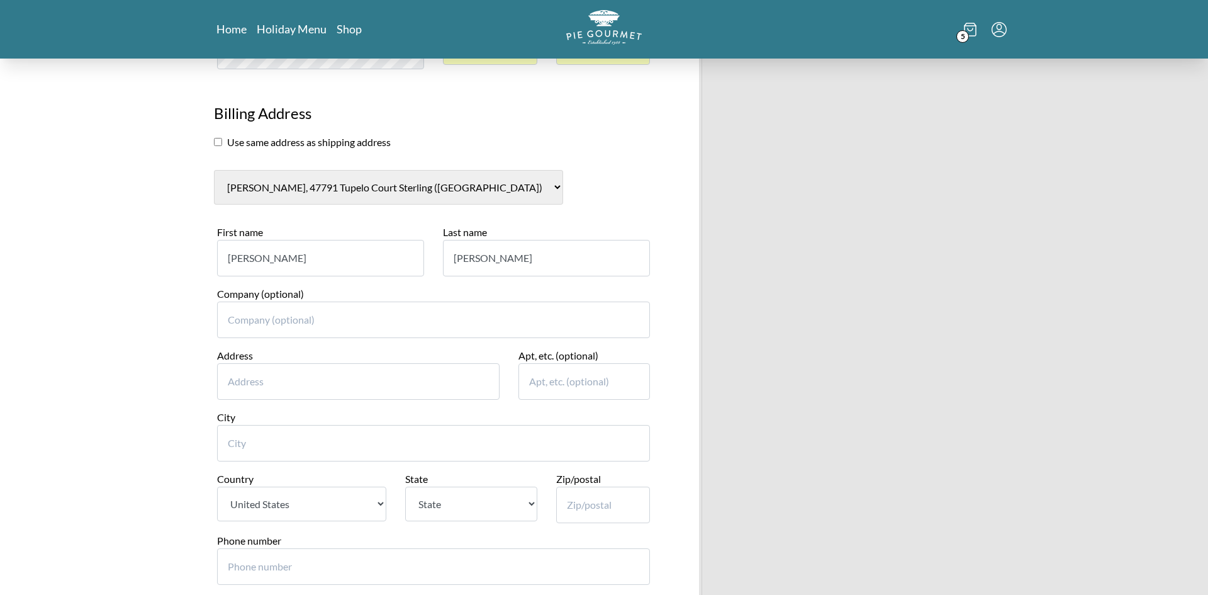
click at [366, 381] on input "Address" at bounding box center [358, 381] width 283 height 37
type input "47791 Tupelo Ct"
type input "Sterling"
select select "VA"
type input "20165"
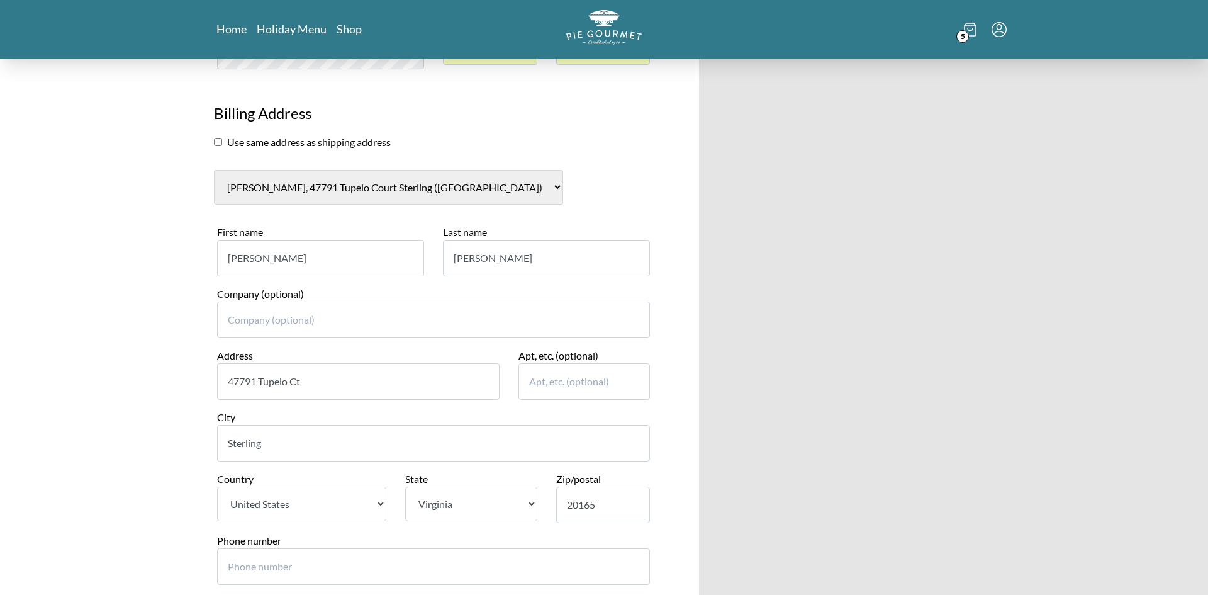
type input "7327542130"
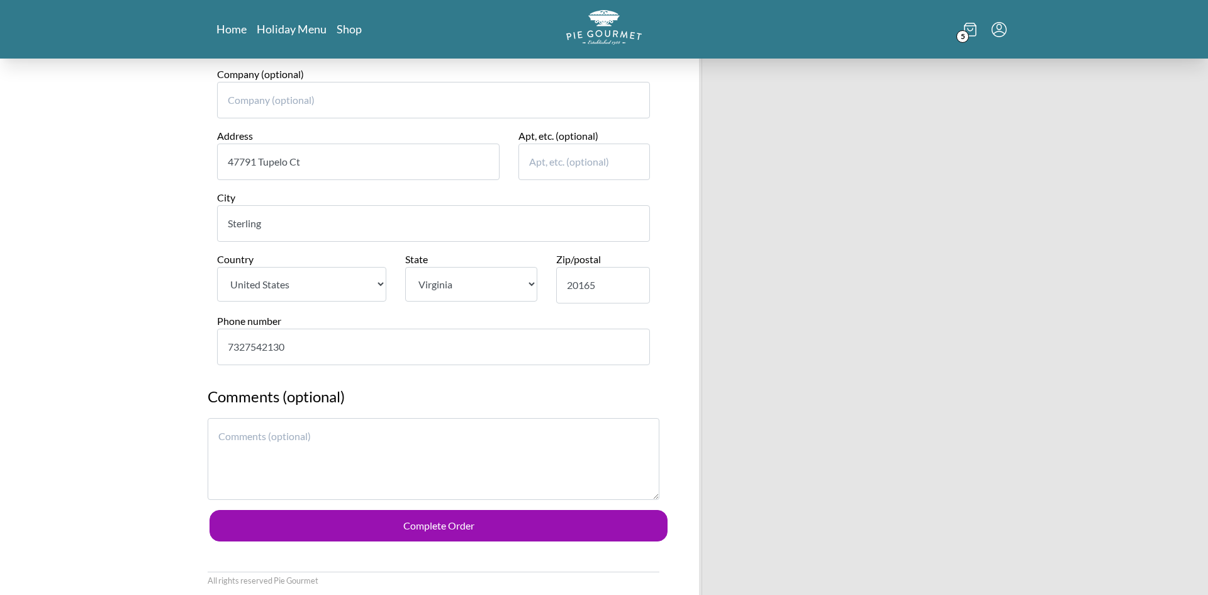
scroll to position [870, 0]
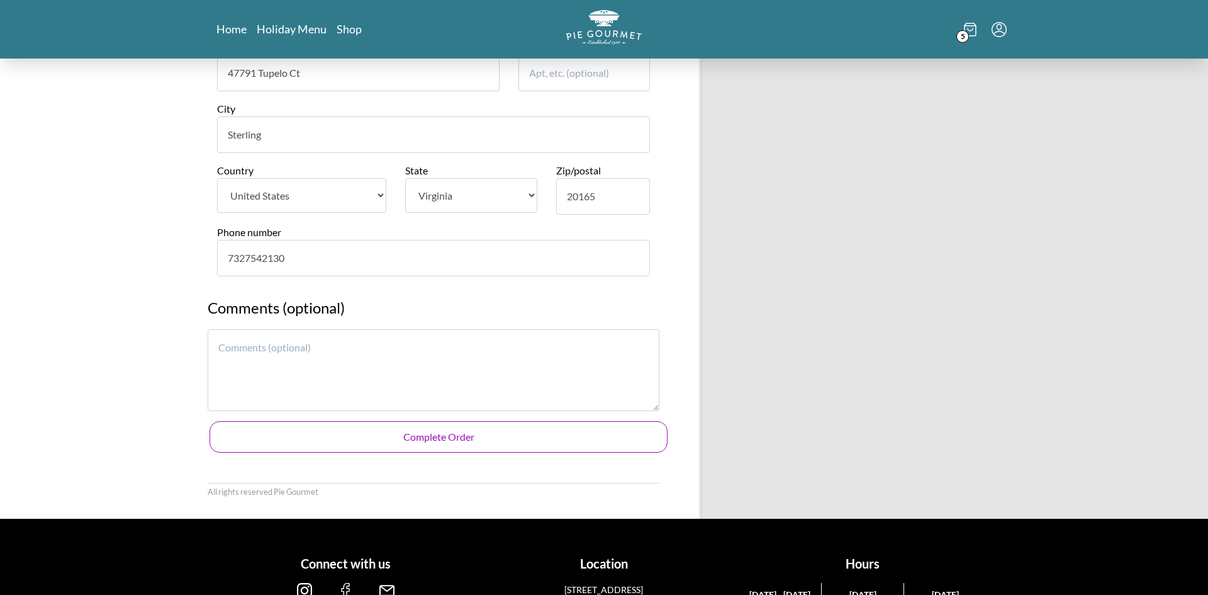
click at [477, 441] on button "Complete Order" at bounding box center [439, 436] width 458 height 31
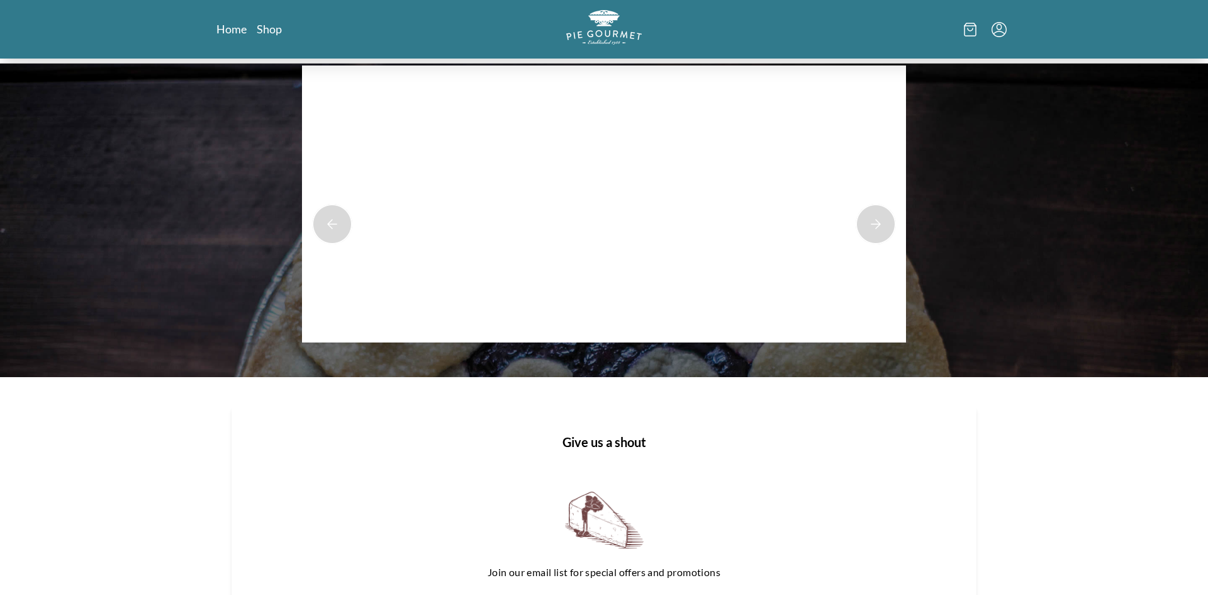
scroll to position [765, 0]
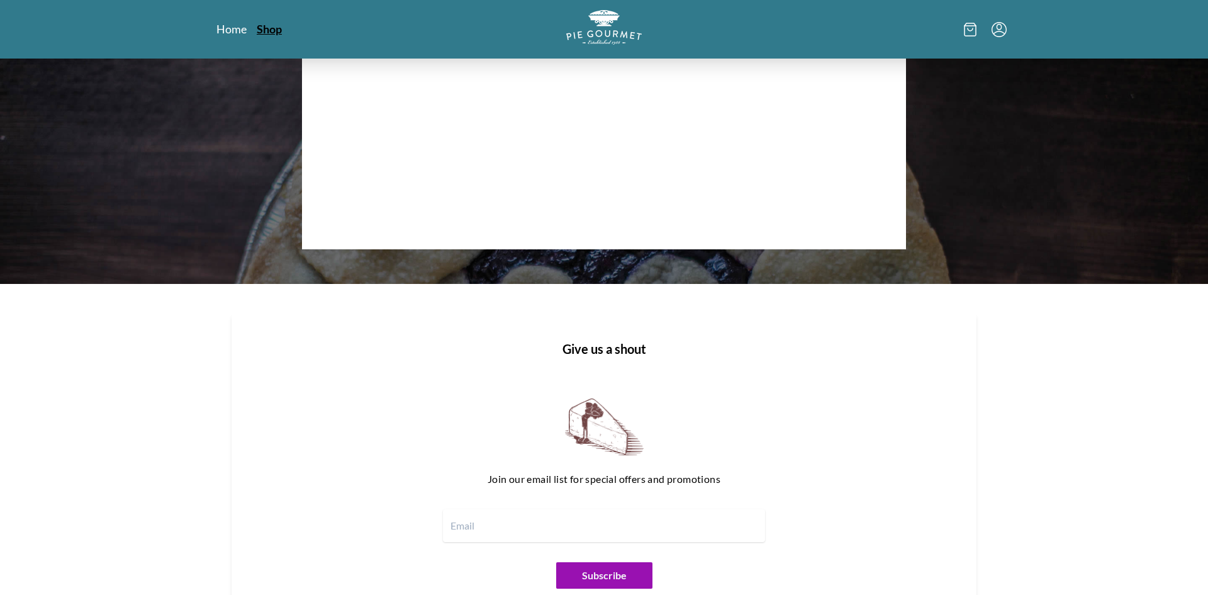
click at [265, 35] on link "Shop" at bounding box center [269, 28] width 25 height 15
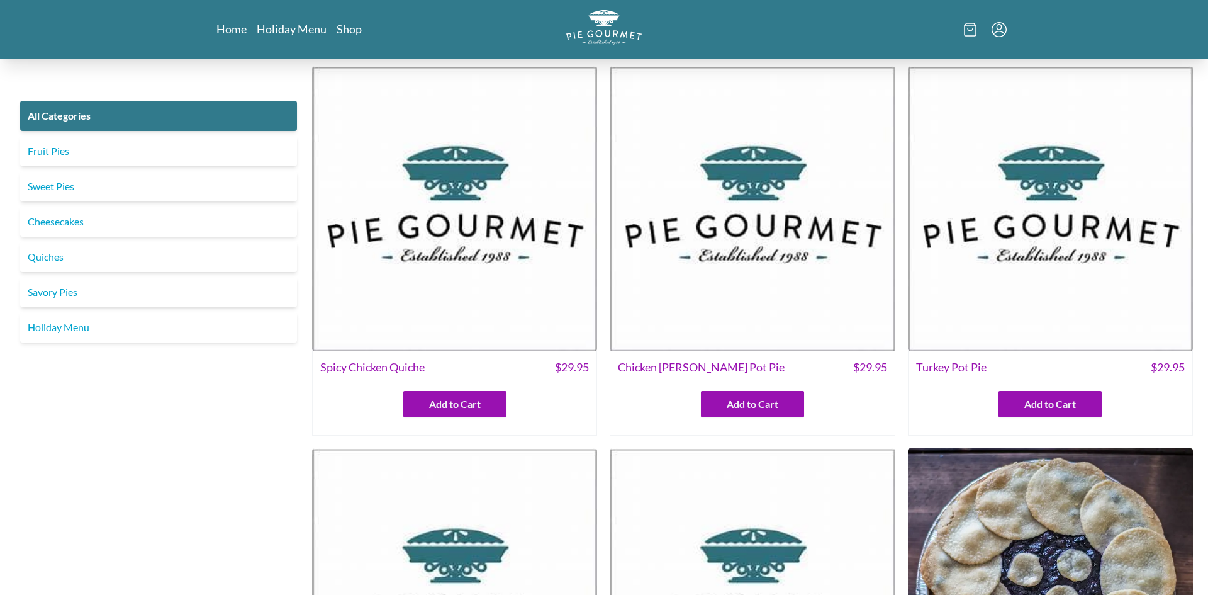
click at [128, 145] on link "Fruit Pies" at bounding box center [158, 151] width 277 height 30
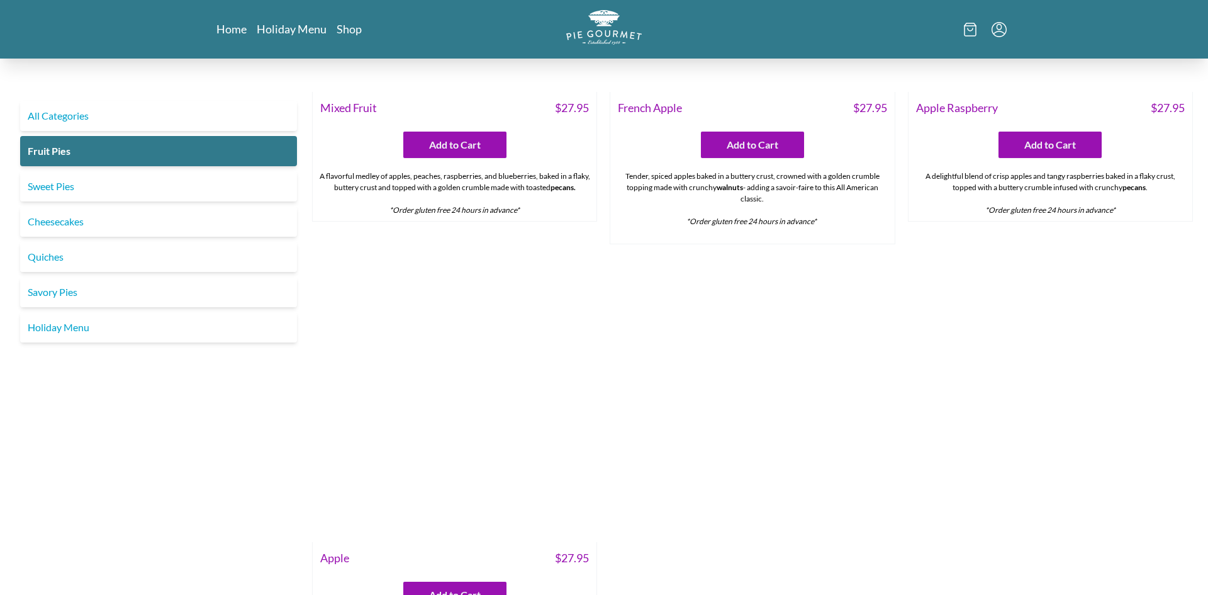
scroll to position [1319, 0]
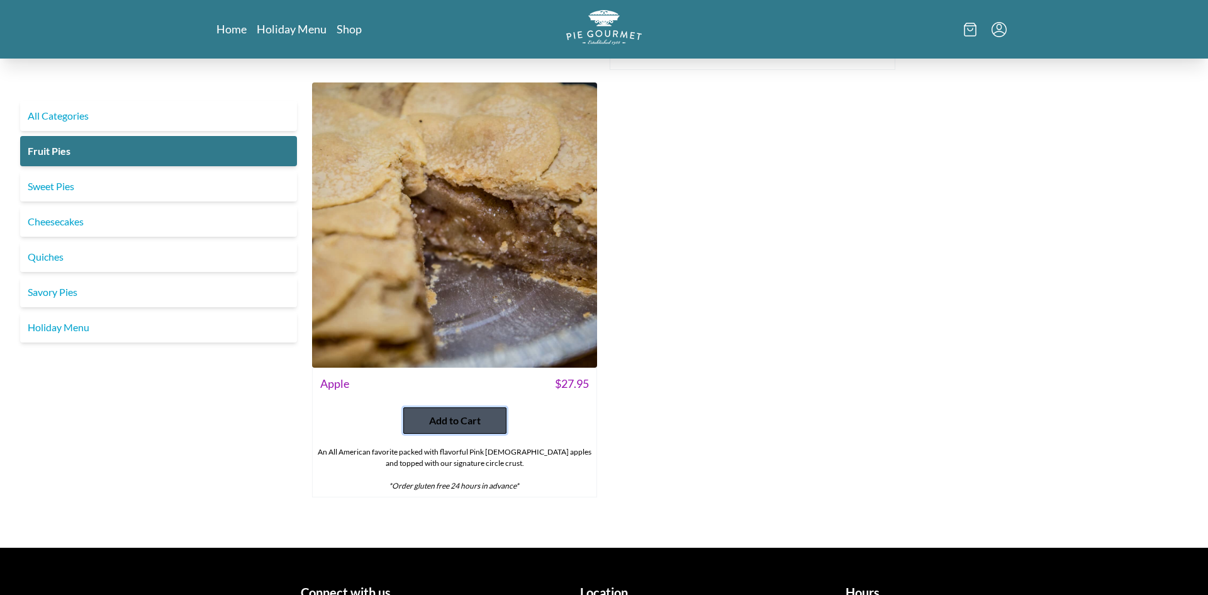
click at [475, 424] on span "Add to Cart" at bounding box center [455, 420] width 52 height 15
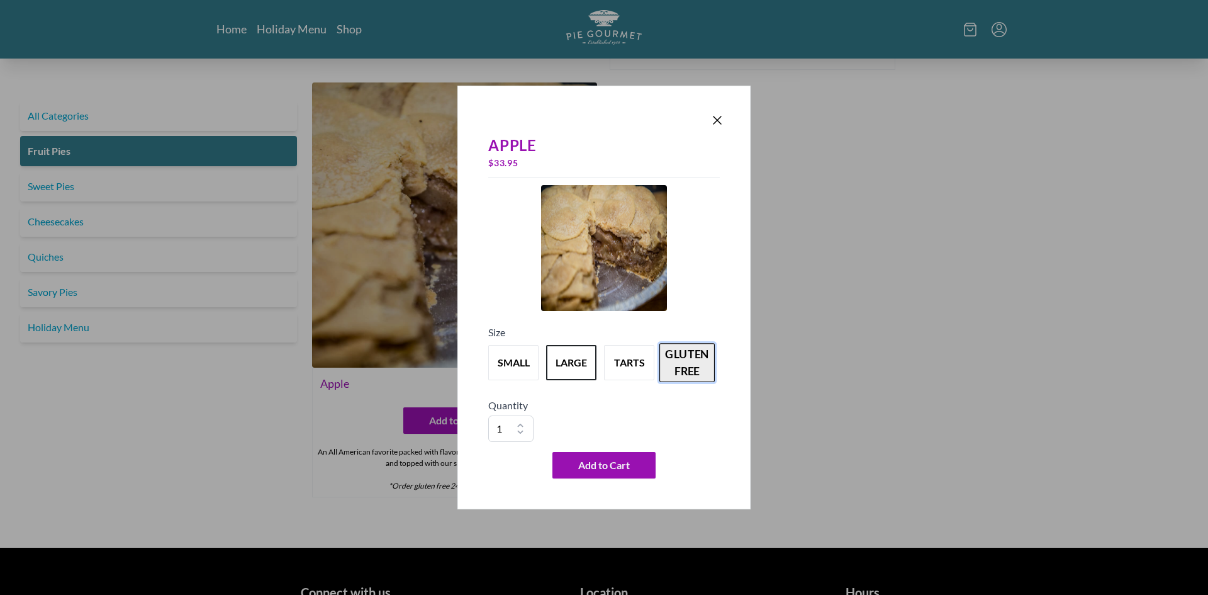
click at [683, 359] on button "gluten free" at bounding box center [687, 362] width 55 height 39
click at [617, 473] on button "Add to Cart" at bounding box center [604, 465] width 103 height 26
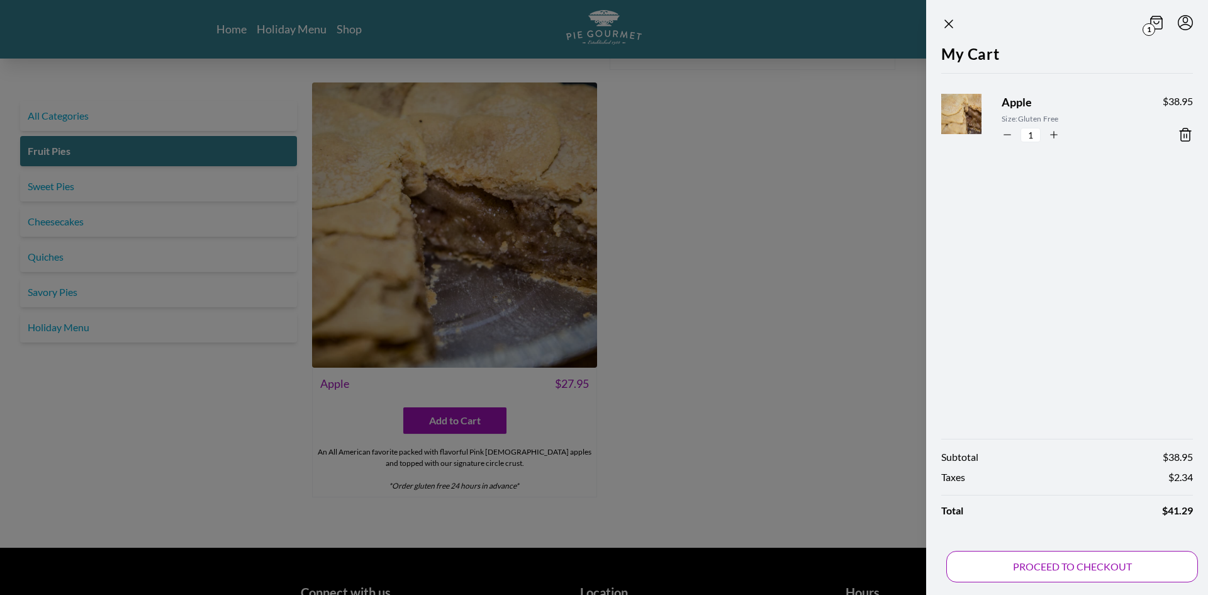
click at [1052, 569] on button "PROCEED TO CHECKOUT" at bounding box center [1072, 566] width 252 height 31
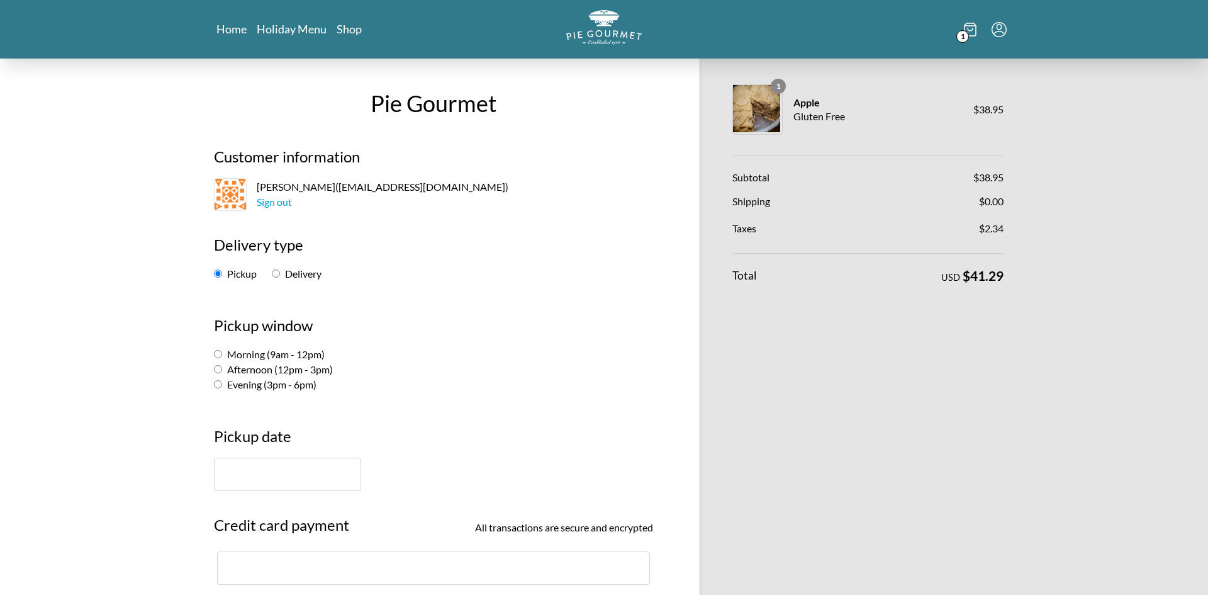
click at [220, 354] on input "Morning (9am - 12pm)" at bounding box center [218, 354] width 8 height 8
radio input "true"
click at [249, 479] on input "text" at bounding box center [287, 474] width 147 height 33
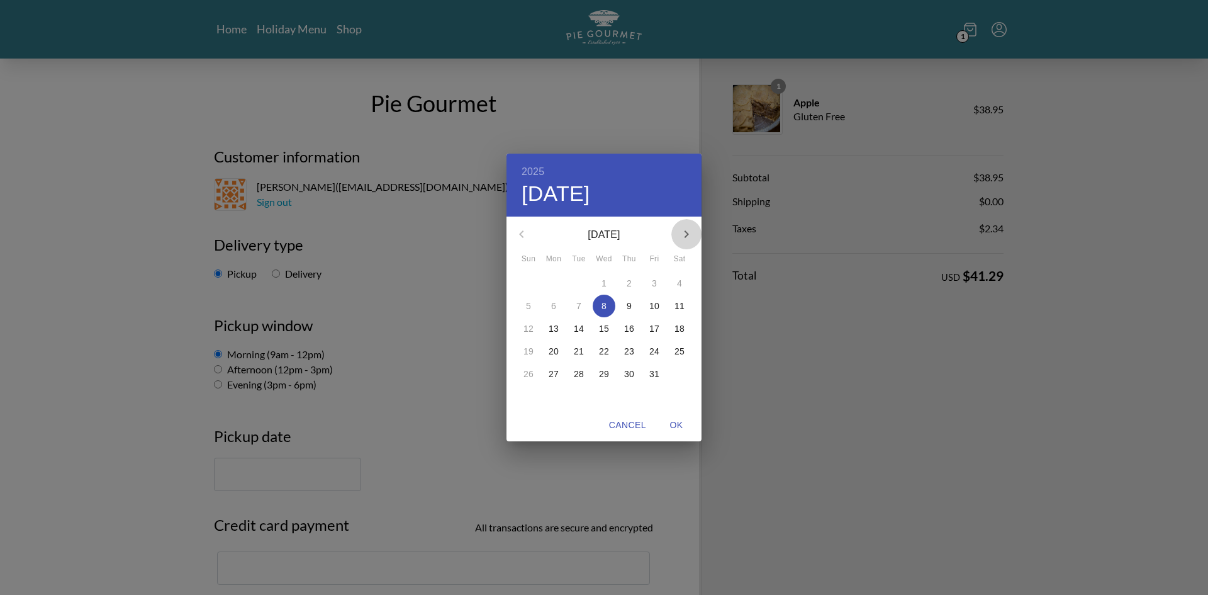
click at [685, 237] on icon "button" at bounding box center [687, 234] width 4 height 8
click at [532, 374] on div "23" at bounding box center [528, 373] width 25 height 23
click at [531, 374] on div "23" at bounding box center [528, 373] width 25 height 23
click at [319, 467] on div "2025 Wed, Oct [DATE] Mon Tue Wed Thu Fri Sat 26 27 28 29 30 31 1 2 3 4 5 6 7 8 …" at bounding box center [604, 297] width 1208 height 595
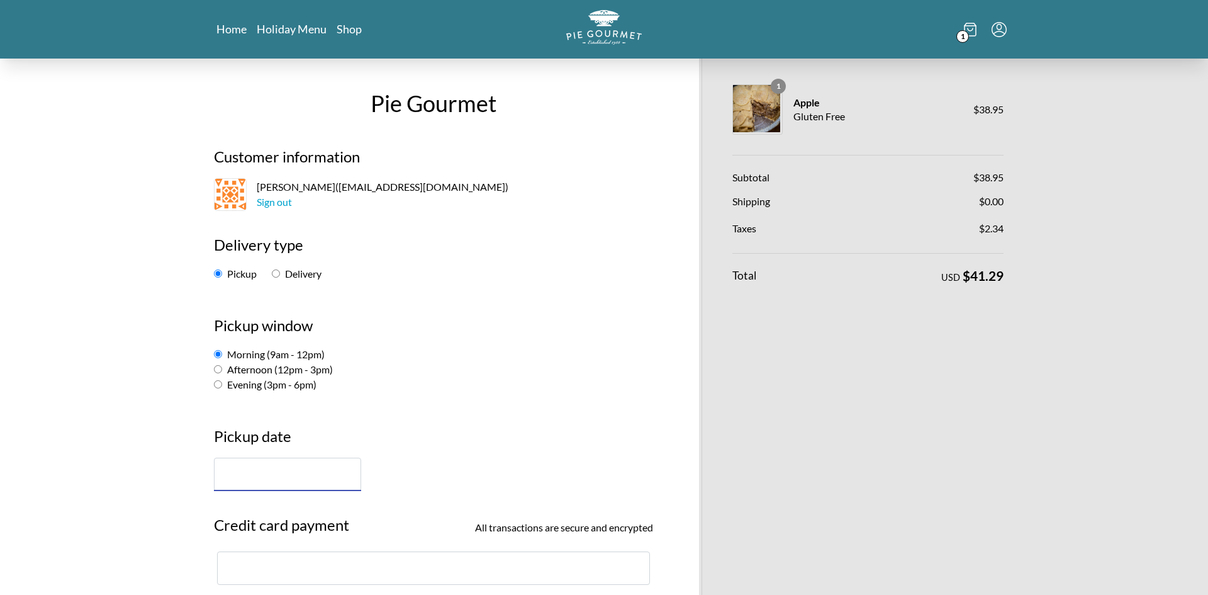
click at [298, 478] on input "text" at bounding box center [287, 474] width 147 height 33
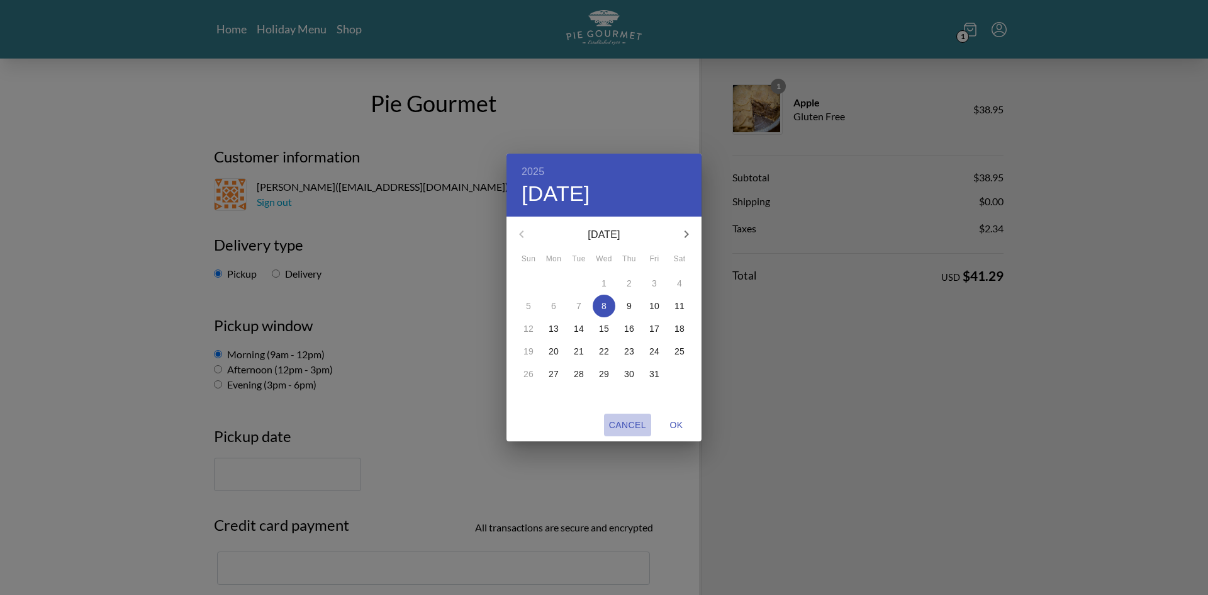
click at [638, 428] on span "Cancel" at bounding box center [627, 425] width 37 height 16
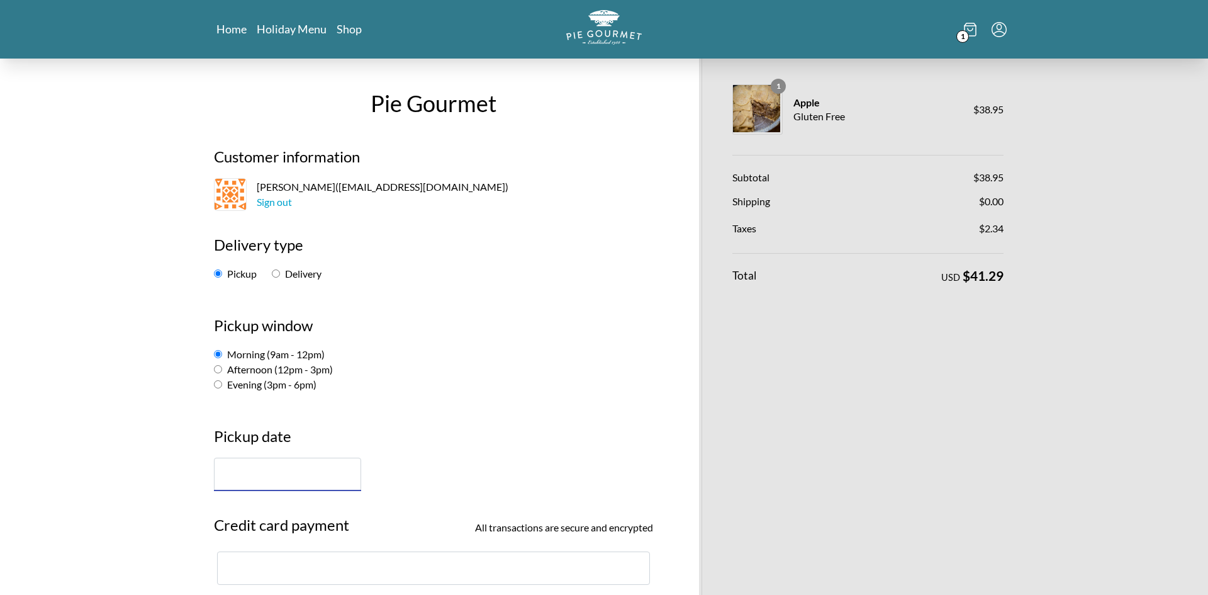
click at [215, 352] on input "Morning (9am - 12pm)" at bounding box center [218, 354] width 8 height 8
click at [962, 40] on span "1" at bounding box center [963, 36] width 13 height 13
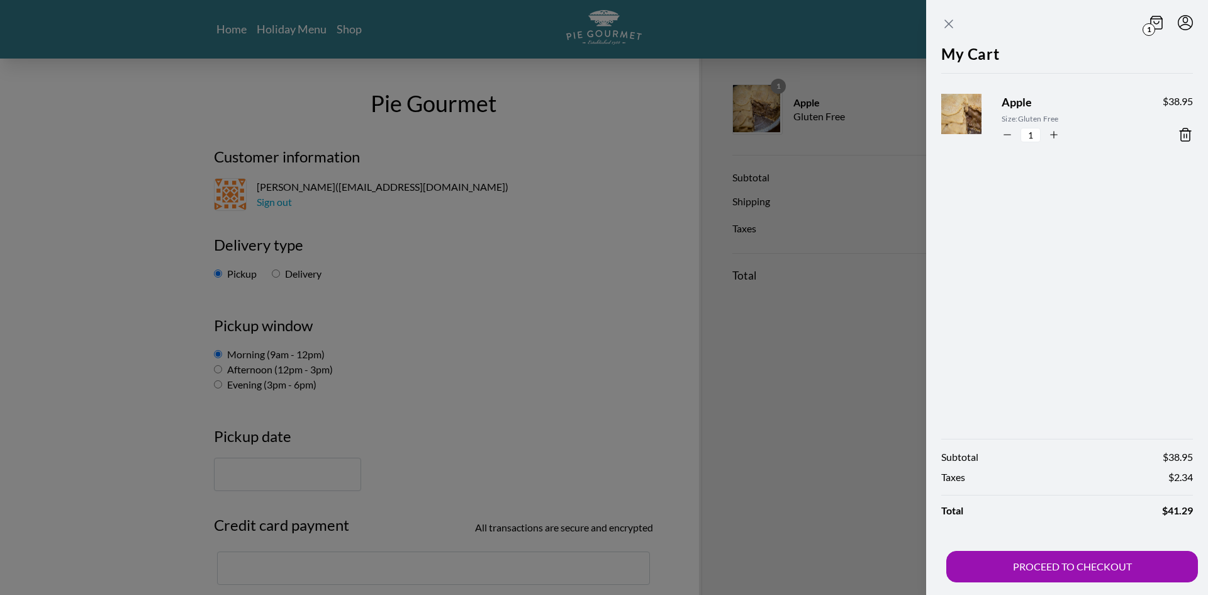
click at [946, 21] on icon "Close panel" at bounding box center [948, 23] width 15 height 15
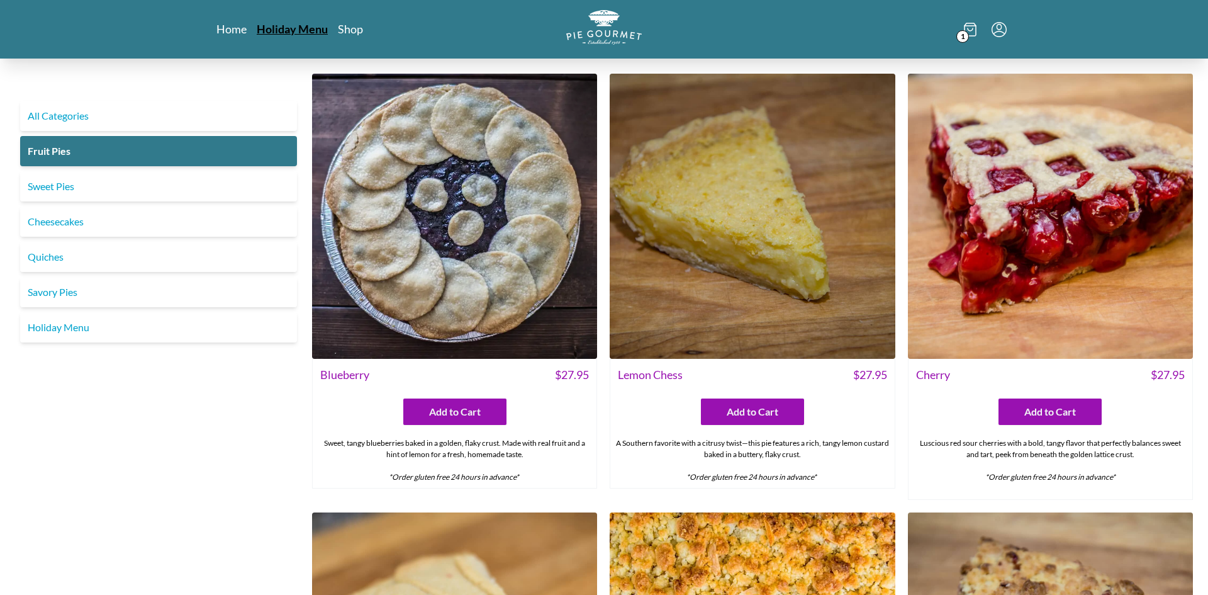
click at [286, 32] on link "Holiday Menu" at bounding box center [292, 28] width 71 height 15
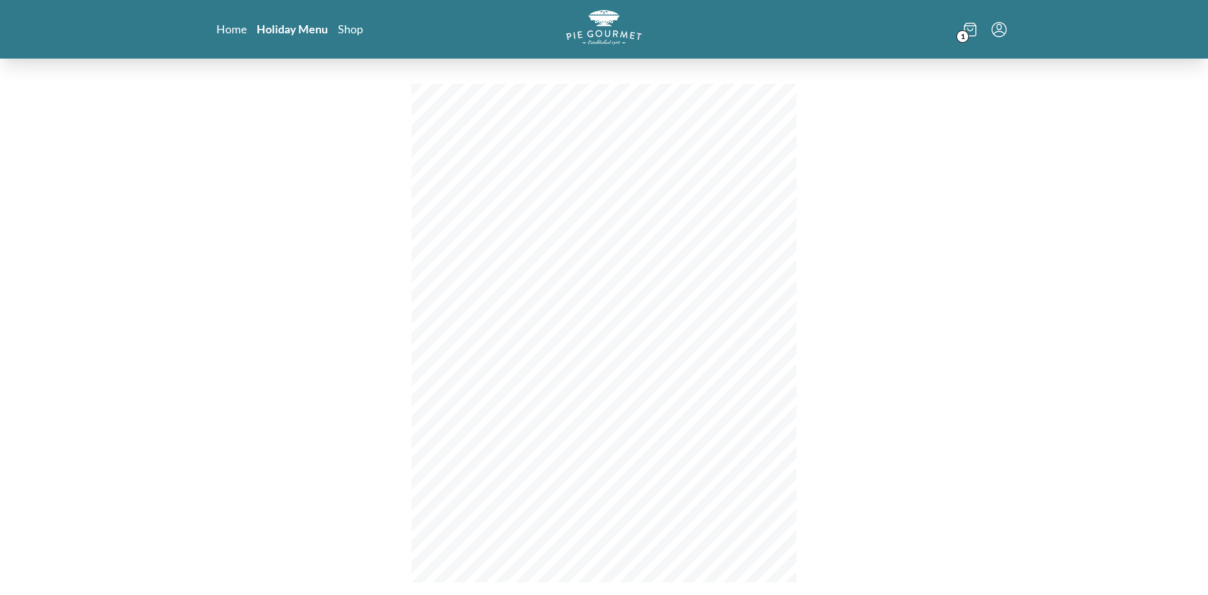
scroll to position [6, 0]
click at [295, 30] on link "Holiday Menu" at bounding box center [292, 28] width 71 height 15
click at [968, 36] on span "1" at bounding box center [963, 36] width 13 height 13
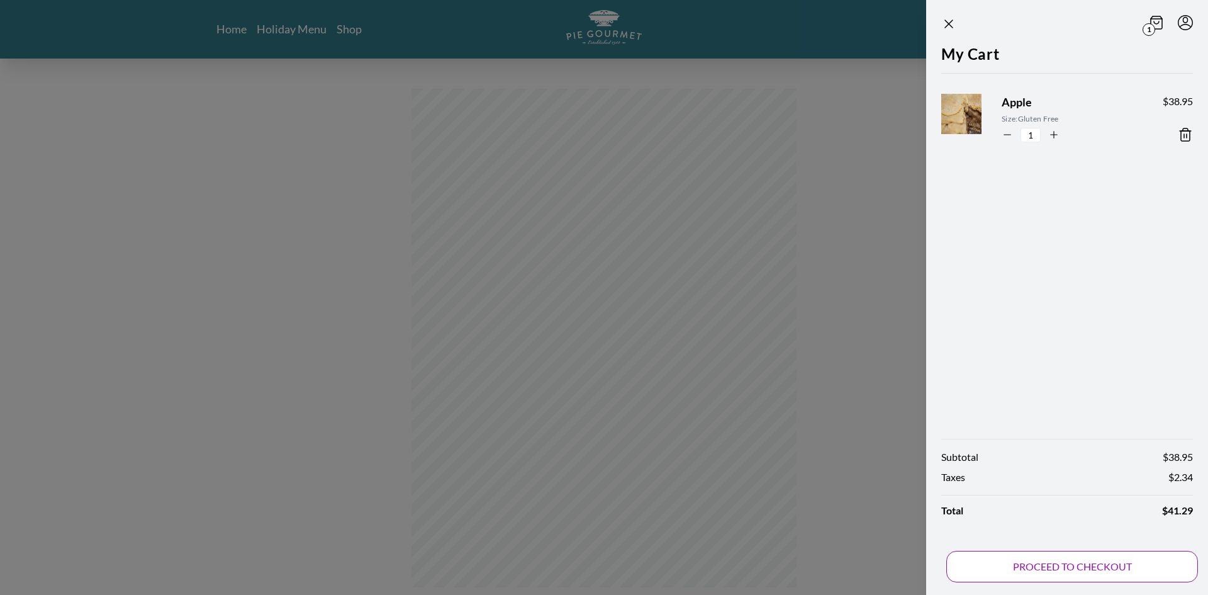
click at [1031, 564] on button "PROCEED TO CHECKOUT" at bounding box center [1072, 566] width 252 height 31
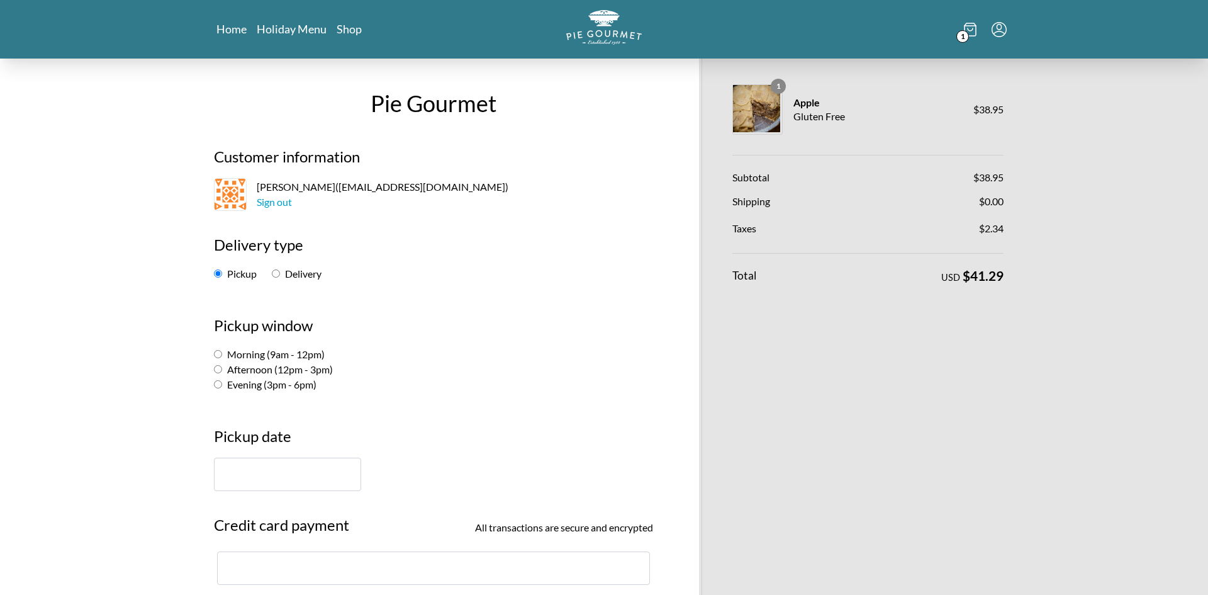
click at [219, 371] on input "Afternoon (12pm - 3pm)" at bounding box center [218, 369] width 8 height 8
radio input "true"
click at [238, 474] on input "text" at bounding box center [287, 474] width 147 height 33
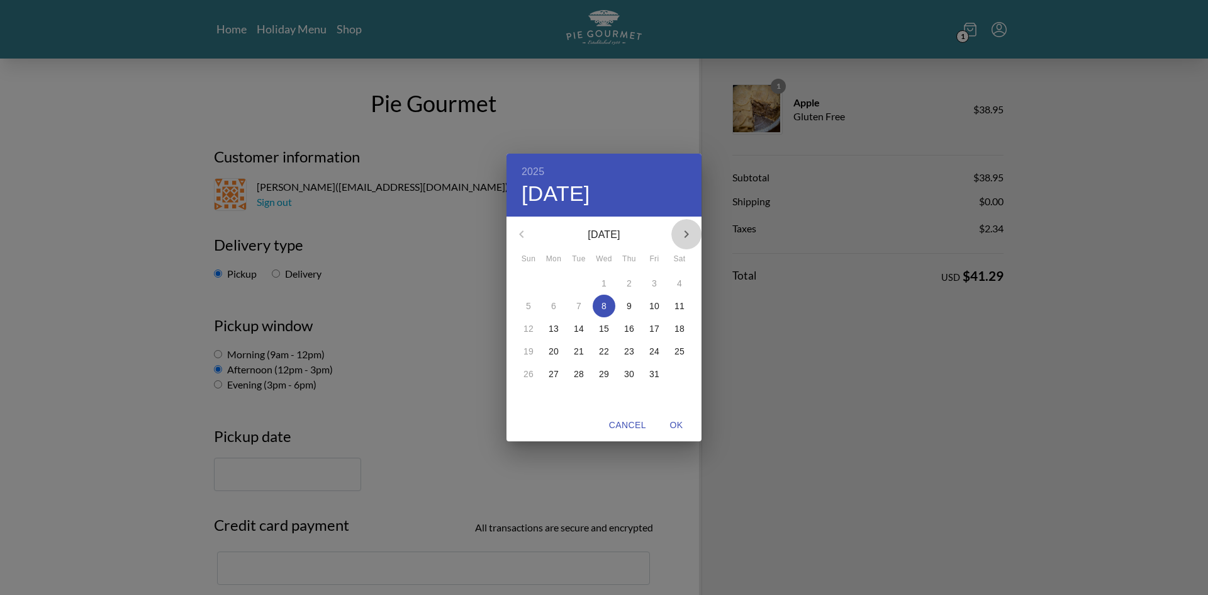
click at [685, 230] on icon "button" at bounding box center [686, 234] width 15 height 15
click at [529, 374] on div "23" at bounding box center [528, 373] width 25 height 23
click at [528, 374] on div "23" at bounding box center [528, 373] width 25 height 23
click at [527, 374] on div "23" at bounding box center [528, 373] width 25 height 23
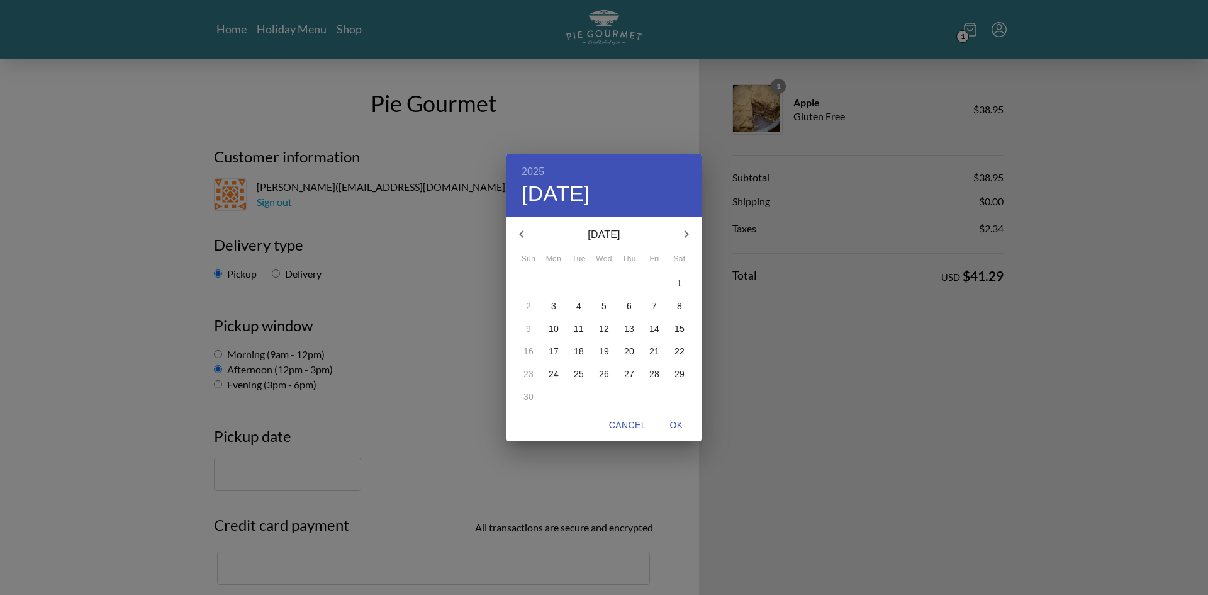
drag, startPoint x: 286, startPoint y: 480, endPoint x: 312, endPoint y: 468, distance: 28.2
click at [293, 477] on div "2025 Wed, Oct [DATE] Mon Tue Wed Thu Fri Sat 26 27 28 29 30 31 1 2 3 4 5 6 7 8 …" at bounding box center [604, 297] width 1208 height 595
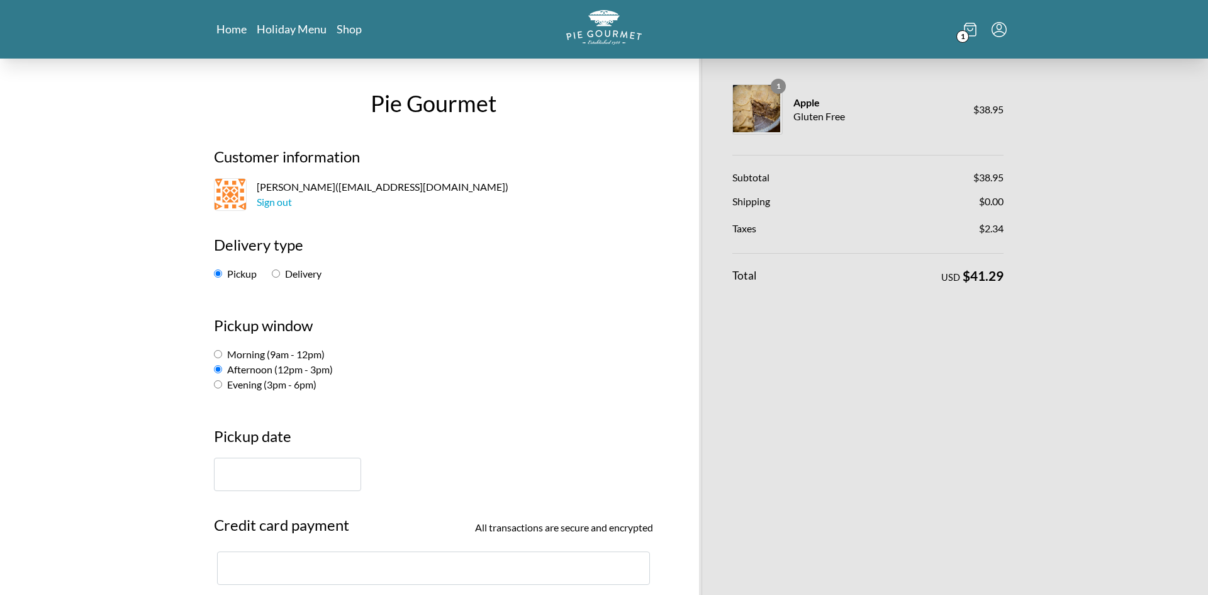
click at [315, 466] on input "text" at bounding box center [287, 474] width 147 height 33
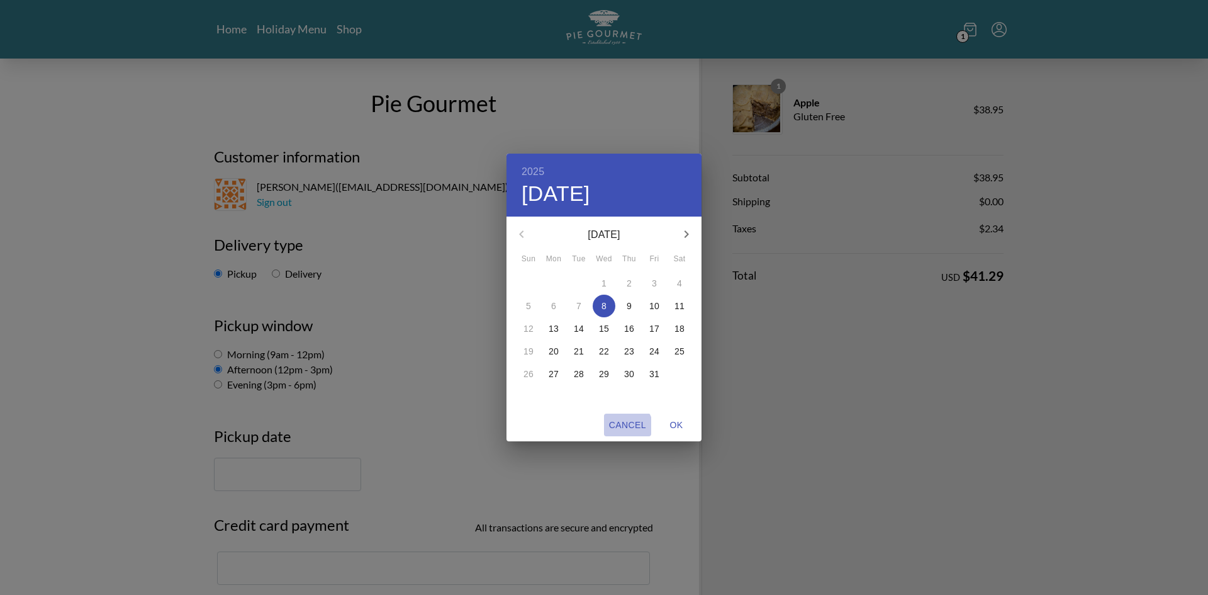
click at [628, 427] on span "Cancel" at bounding box center [627, 425] width 37 height 16
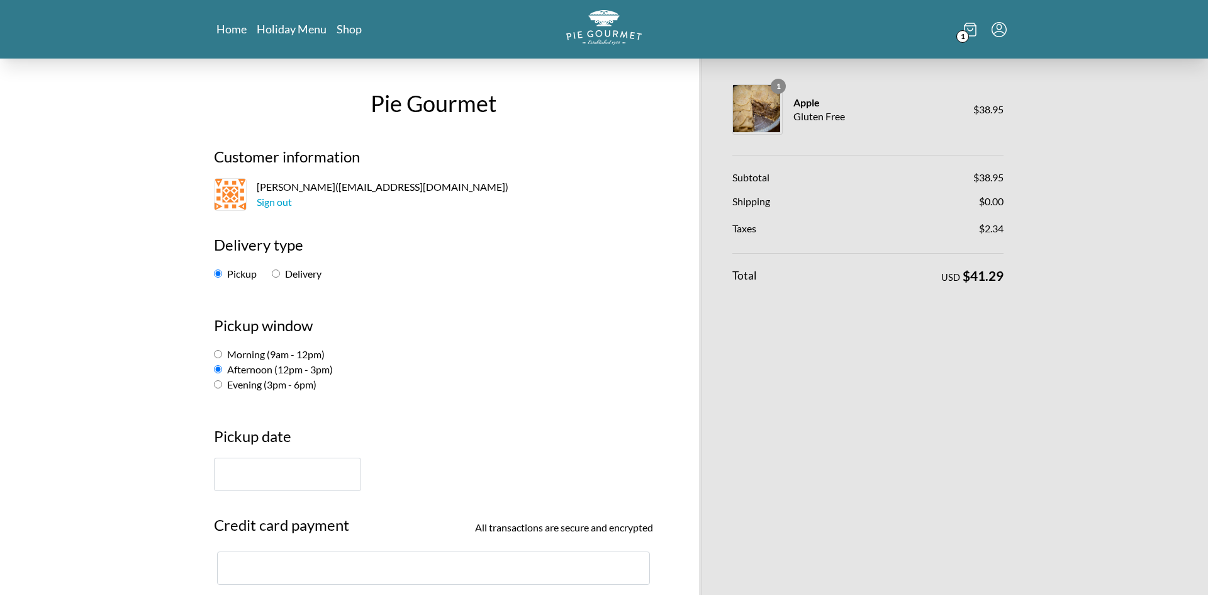
click at [968, 35] on span "1" at bounding box center [963, 36] width 13 height 13
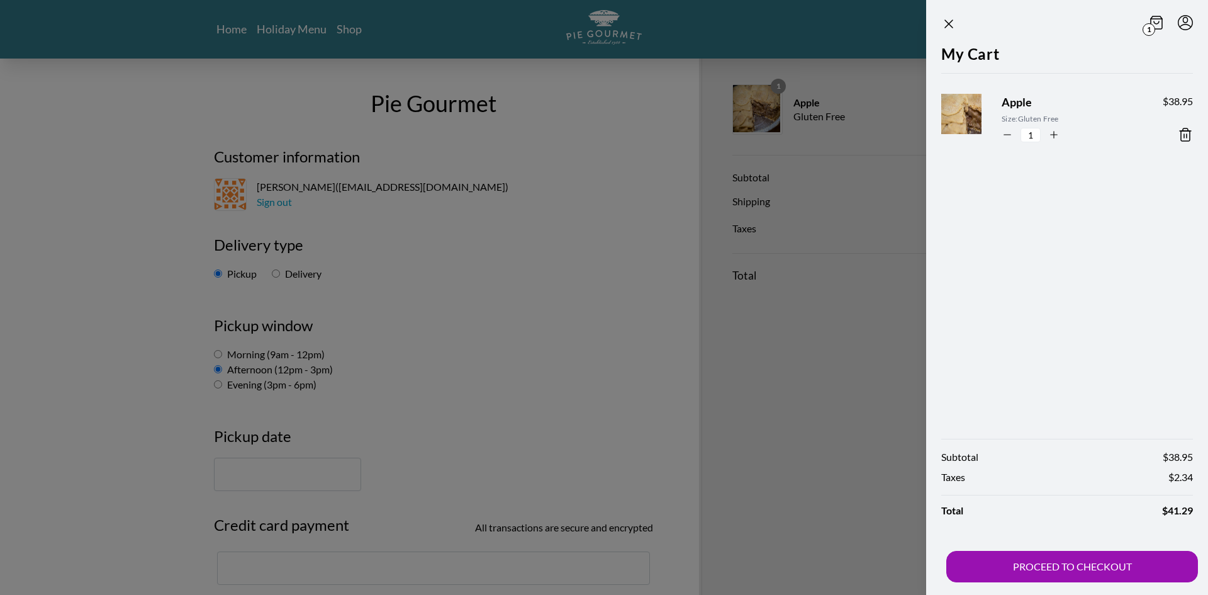
click at [1189, 138] on icon at bounding box center [1185, 134] width 15 height 15
